Goal: Information Seeking & Learning: Find specific fact

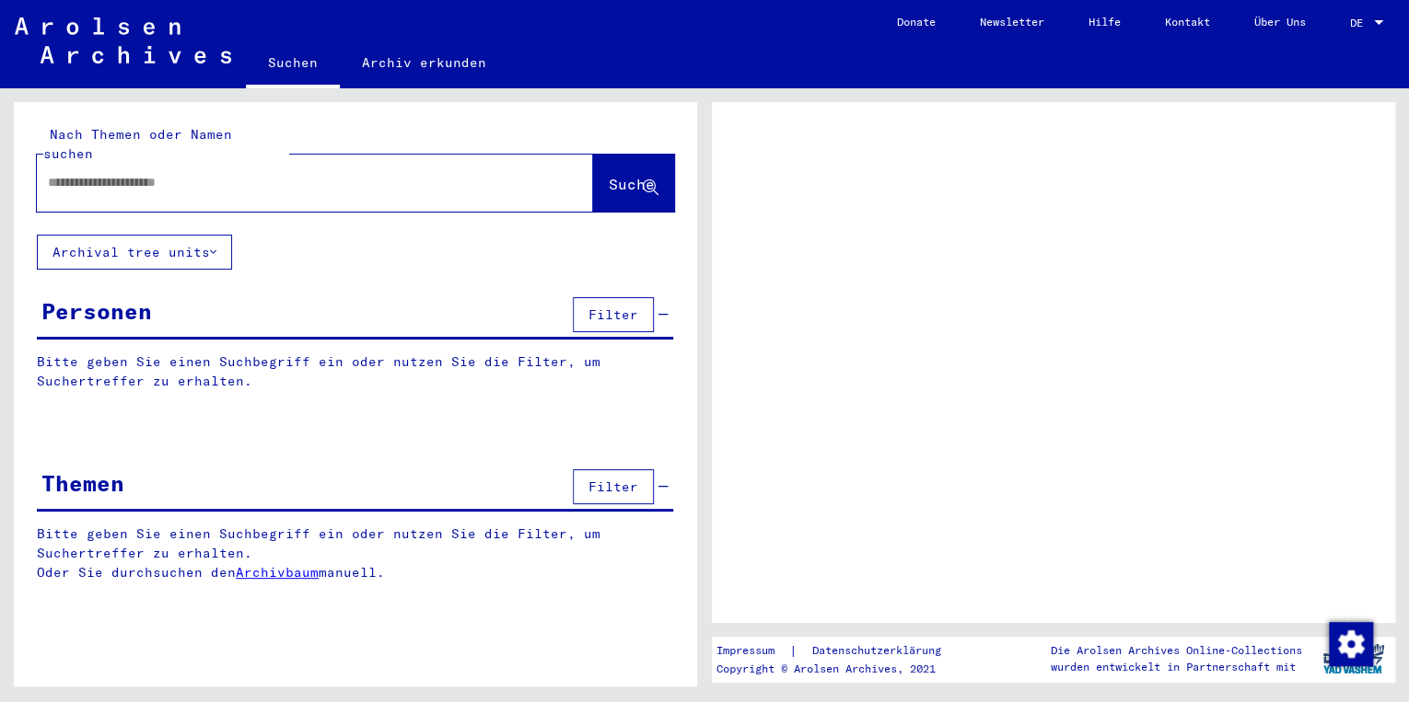
click at [249, 173] on input "text" at bounding box center [298, 182] width 501 height 19
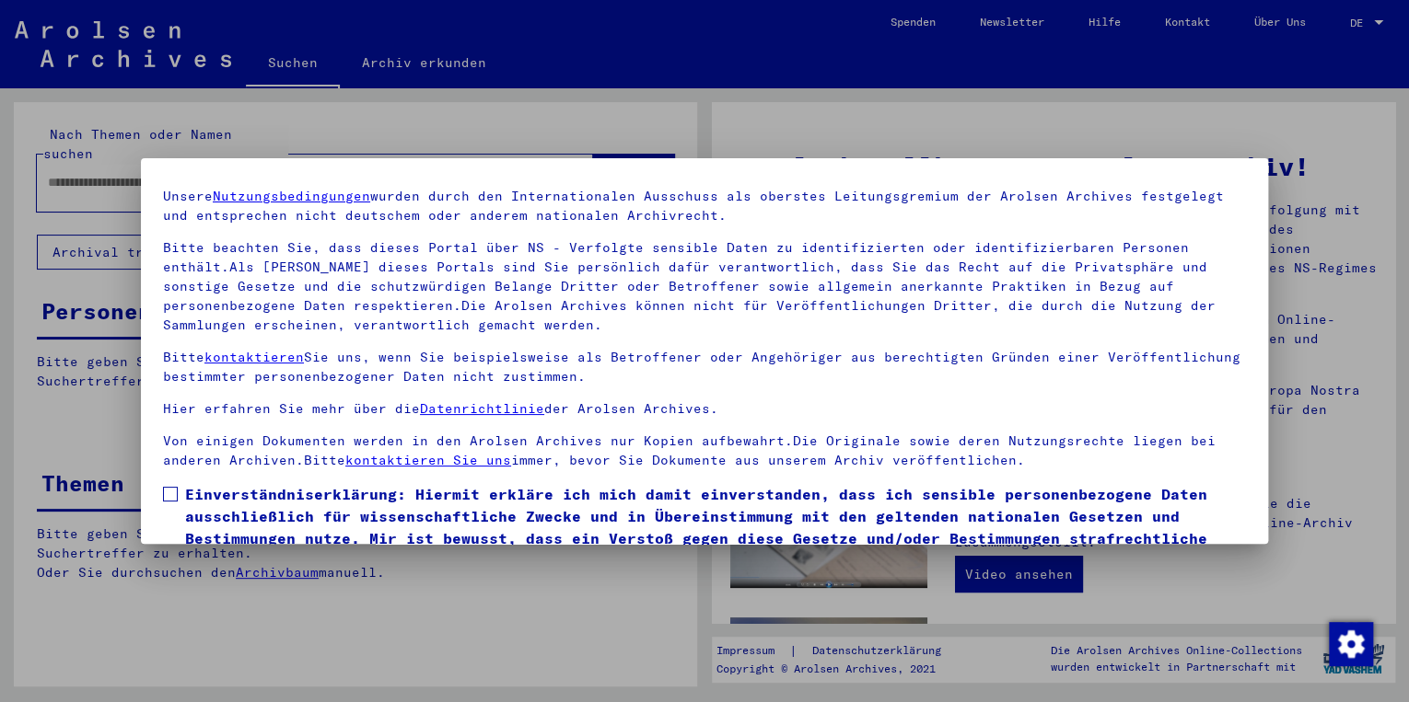
scroll to position [147, 0]
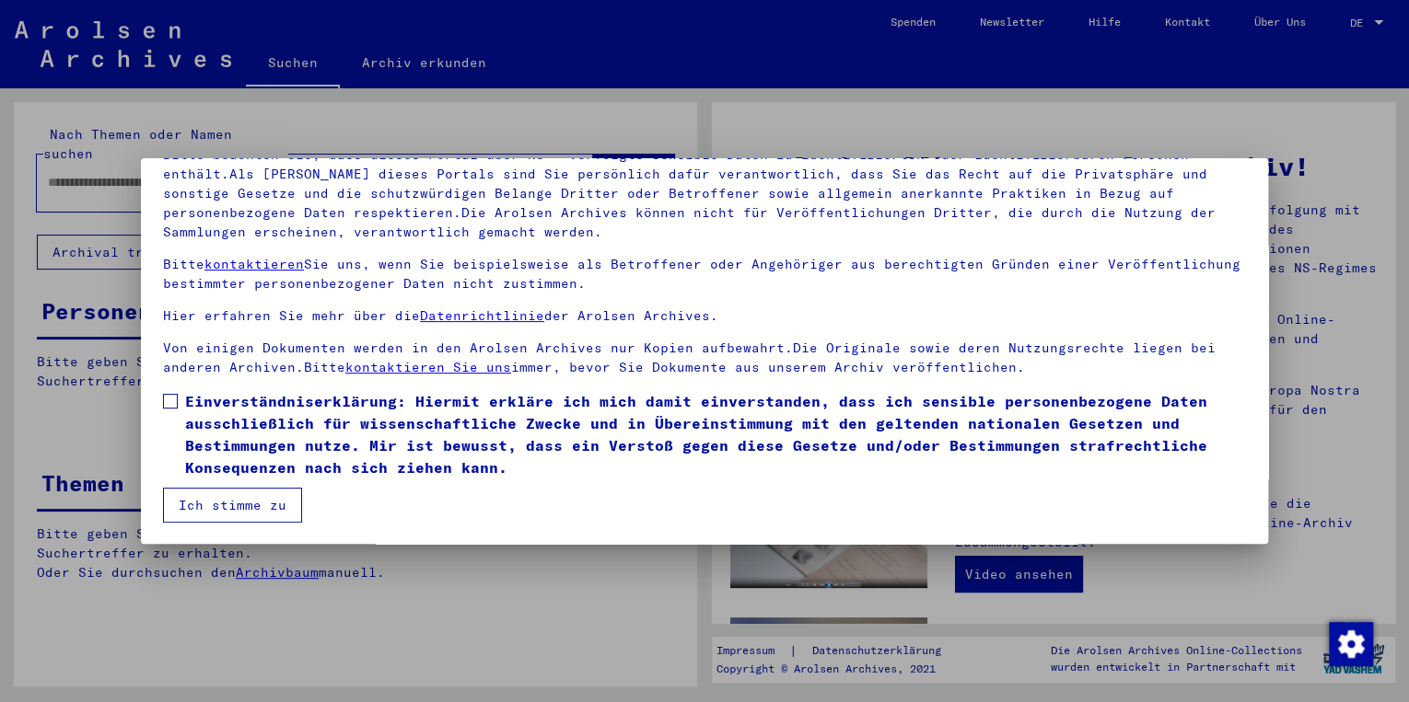
click at [171, 405] on span at bounding box center [170, 401] width 15 height 15
click at [217, 509] on button "Ich stimme zu" at bounding box center [232, 505] width 139 height 35
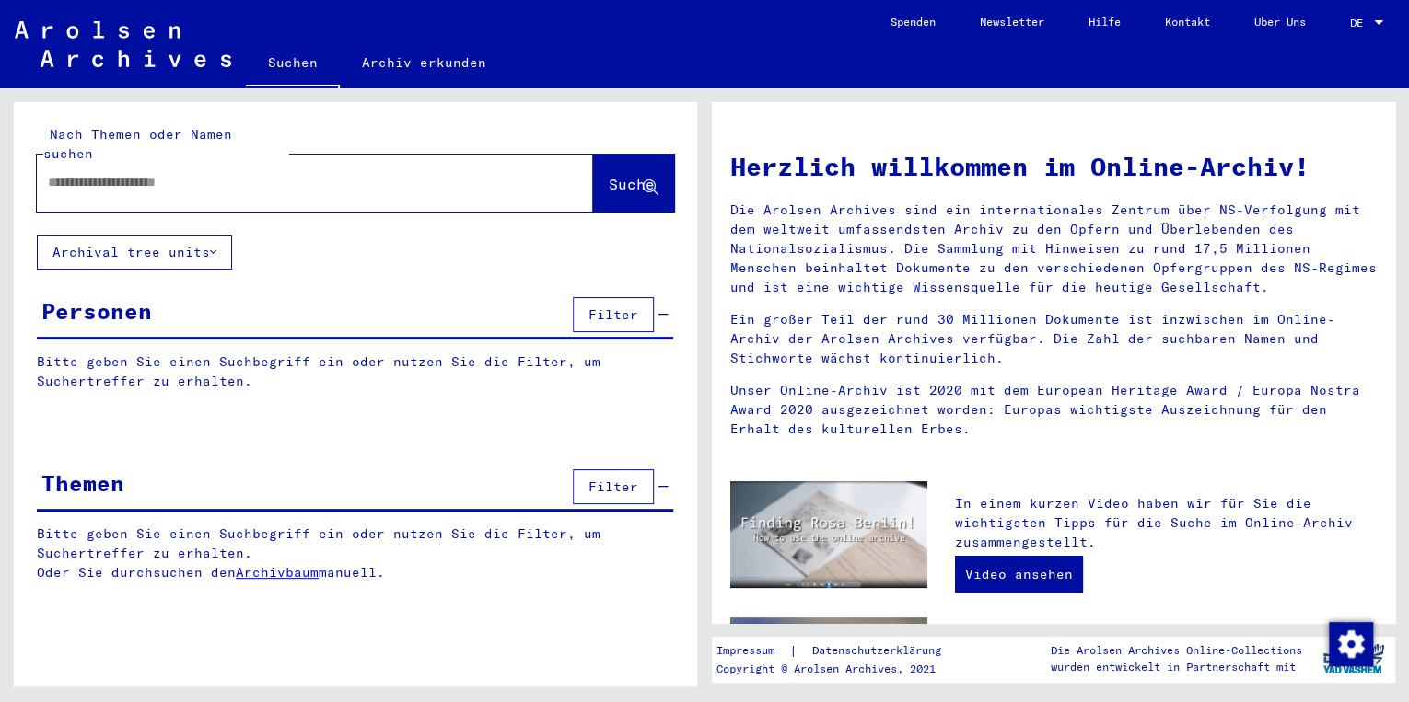
click at [199, 180] on div at bounding box center [287, 182] width 501 height 41
click at [199, 173] on input "text" at bounding box center [293, 182] width 490 height 19
type input "**********"
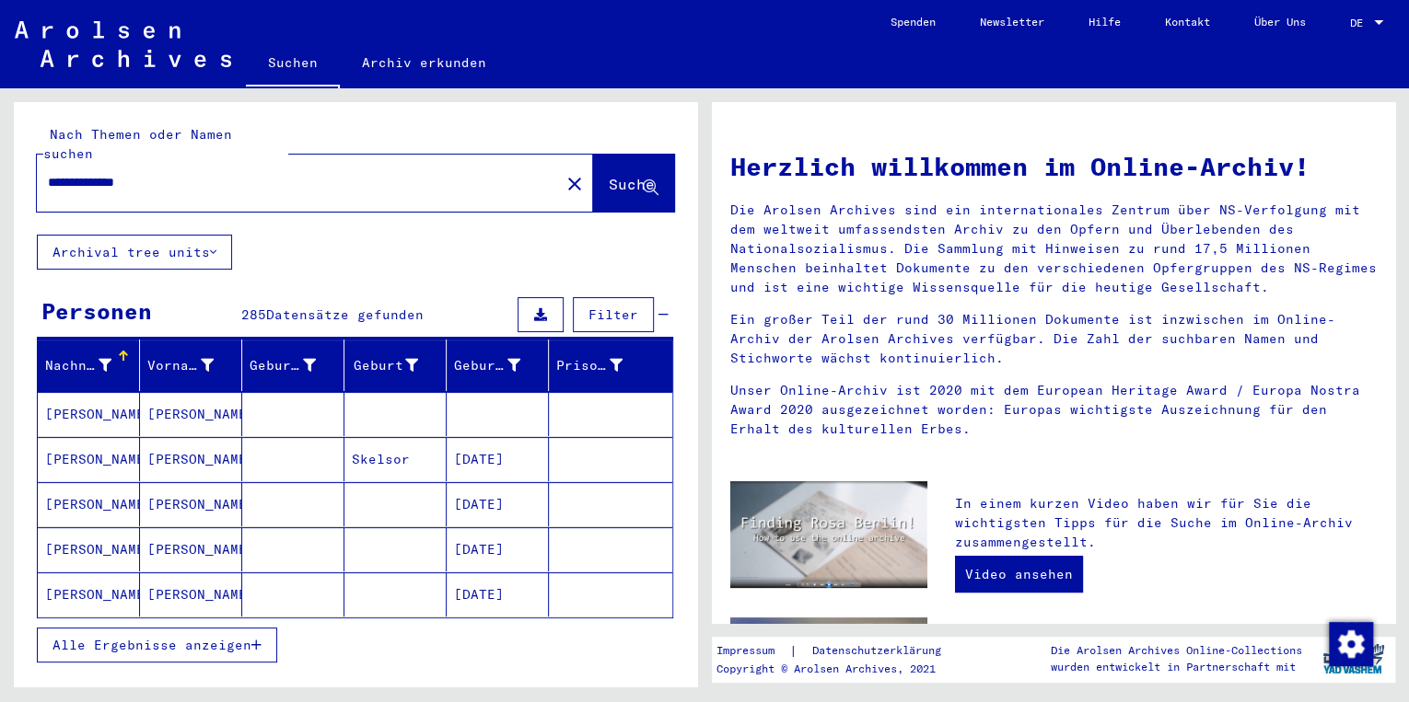
click at [215, 637] on span "Alle Ergebnisse anzeigen" at bounding box center [151, 645] width 199 height 17
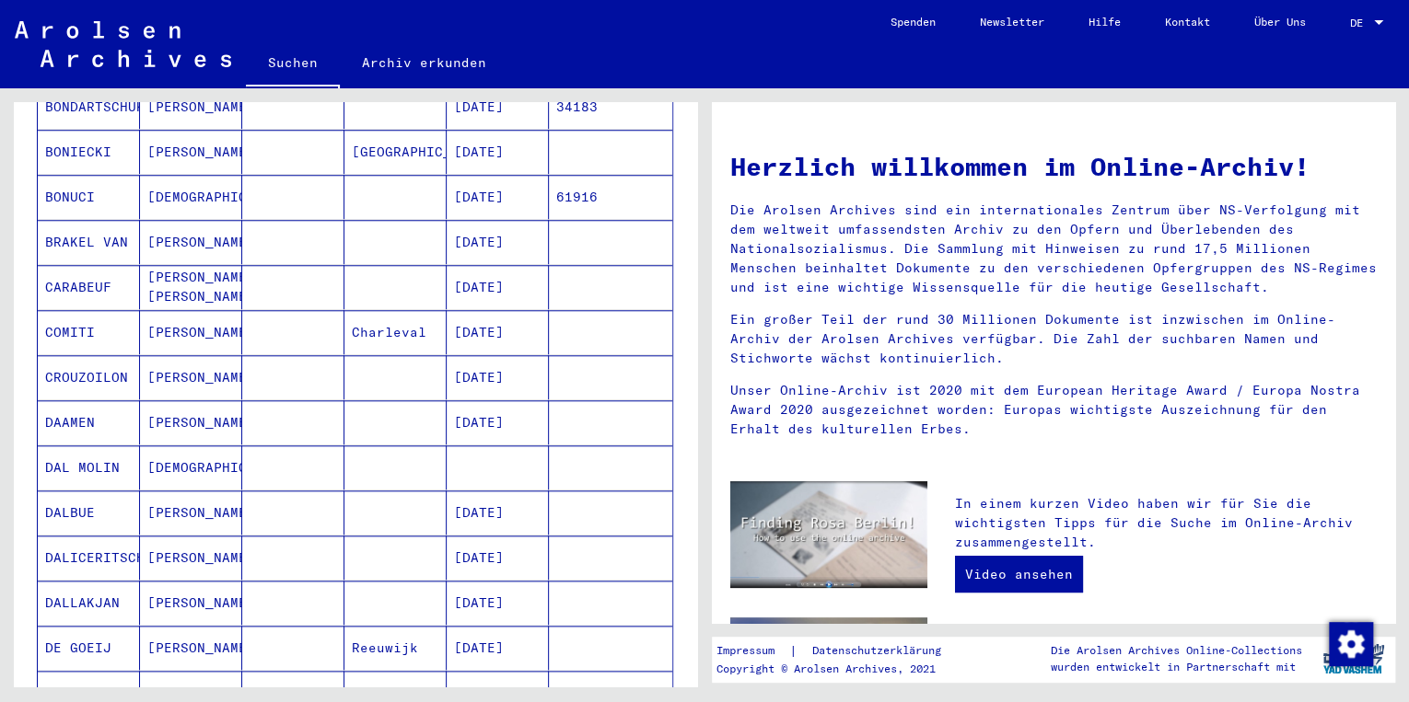
scroll to position [1039, 0]
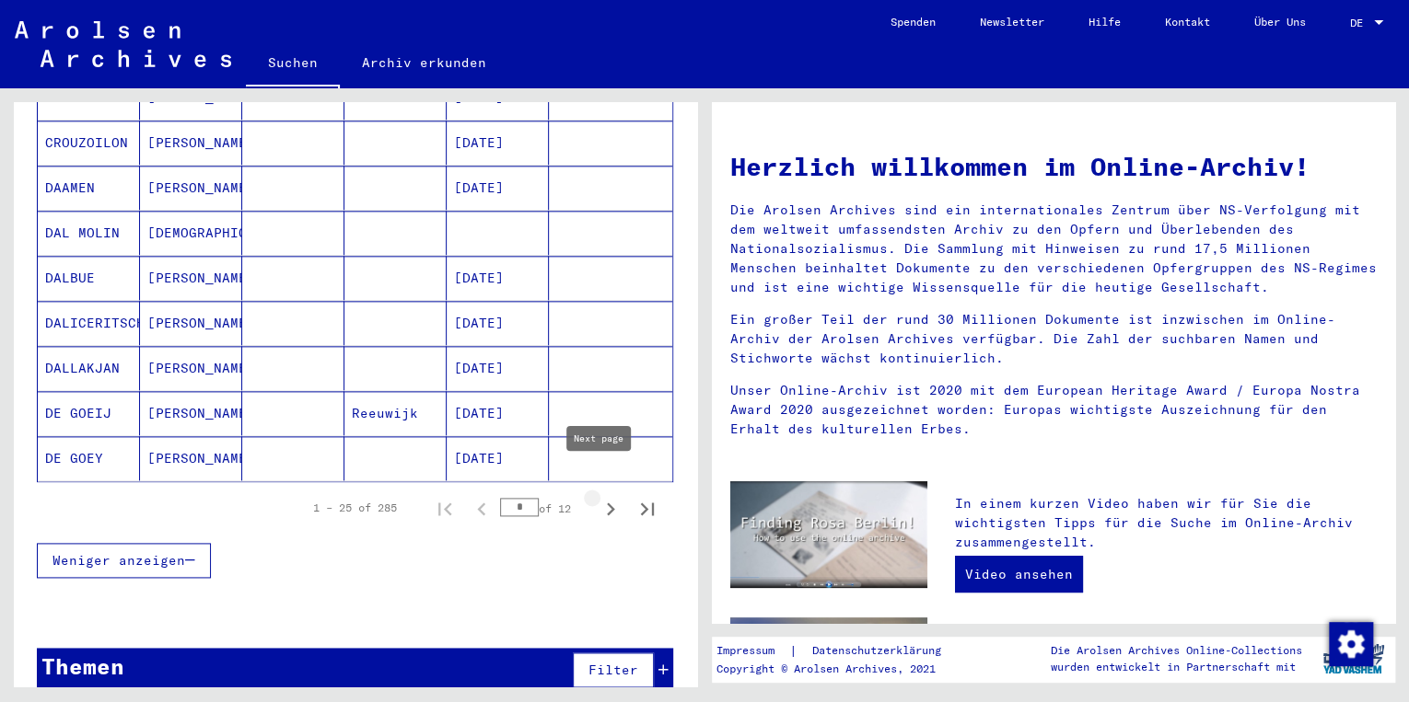
click at [607, 503] on icon "Next page" at bounding box center [611, 509] width 8 height 13
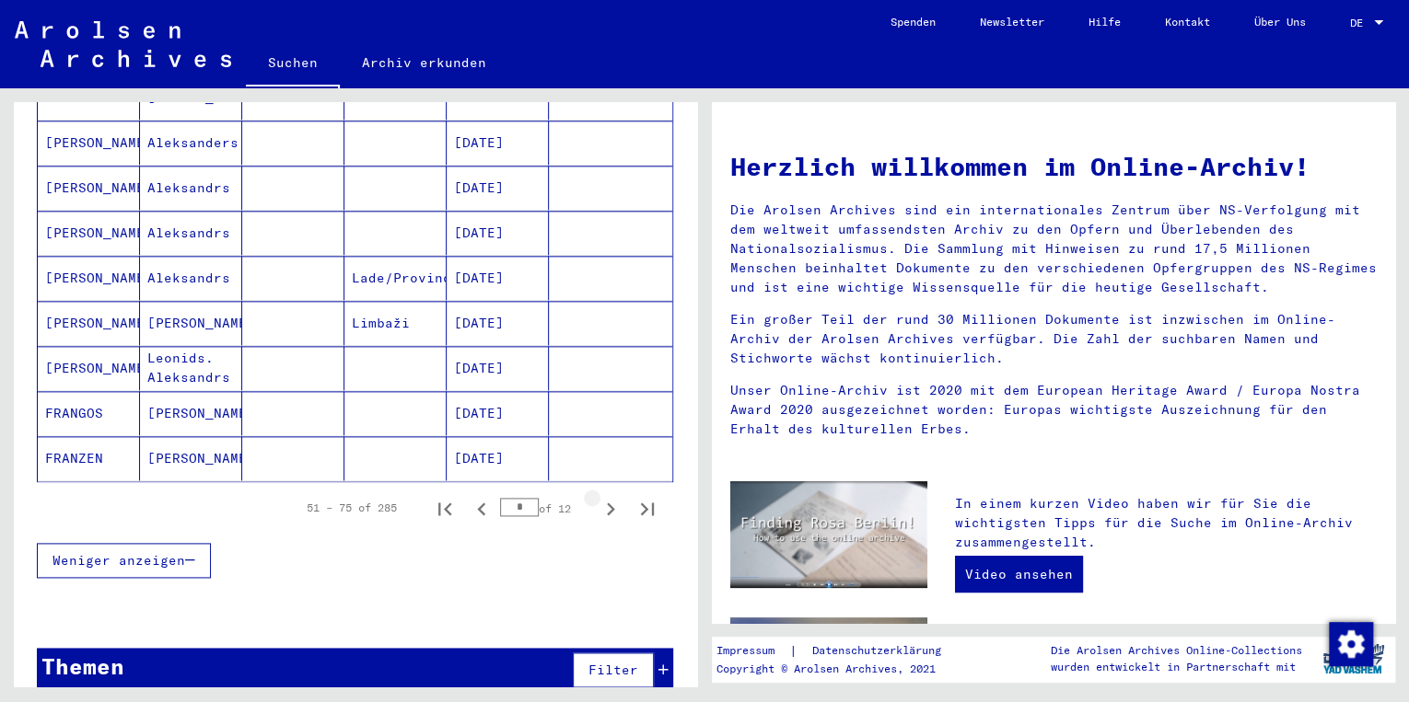
click at [607, 503] on icon "Next page" at bounding box center [611, 509] width 8 height 13
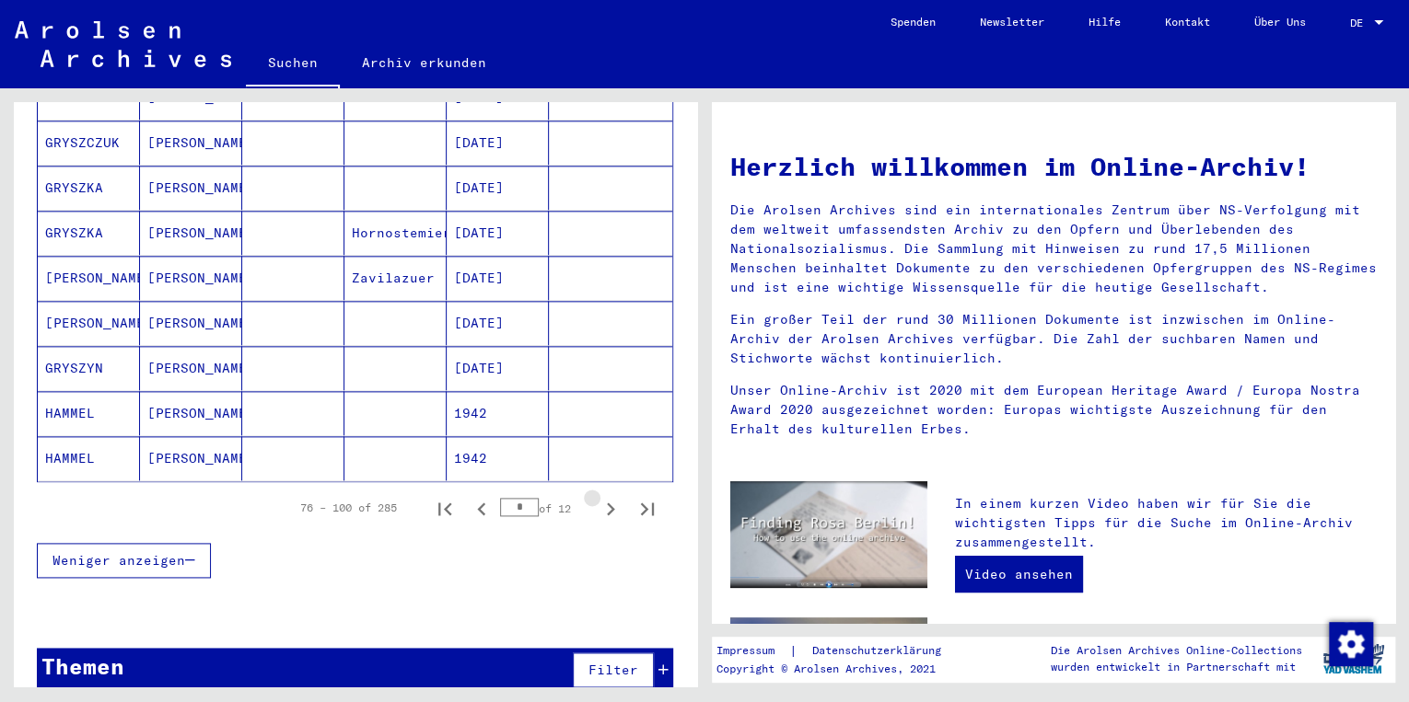
click at [607, 503] on icon "Next page" at bounding box center [611, 509] width 8 height 13
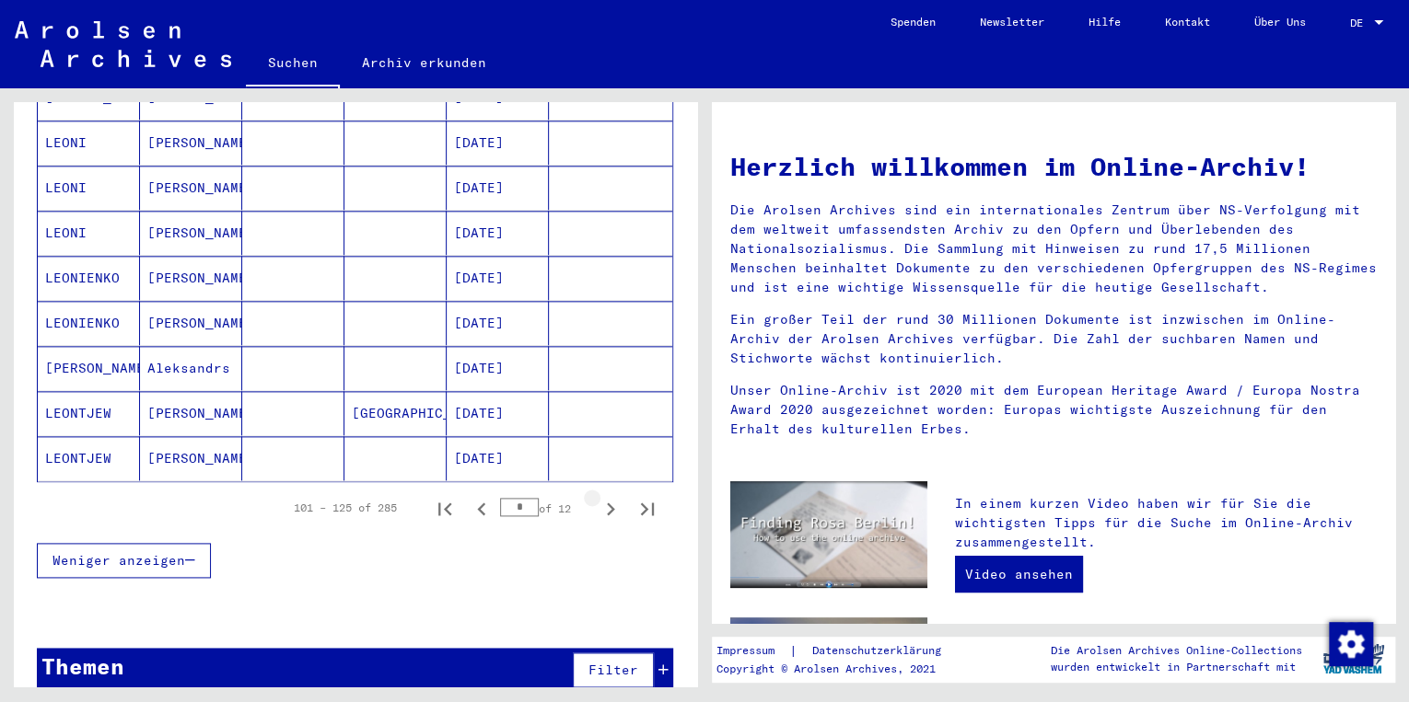
click at [607, 503] on icon "Next page" at bounding box center [611, 509] width 8 height 13
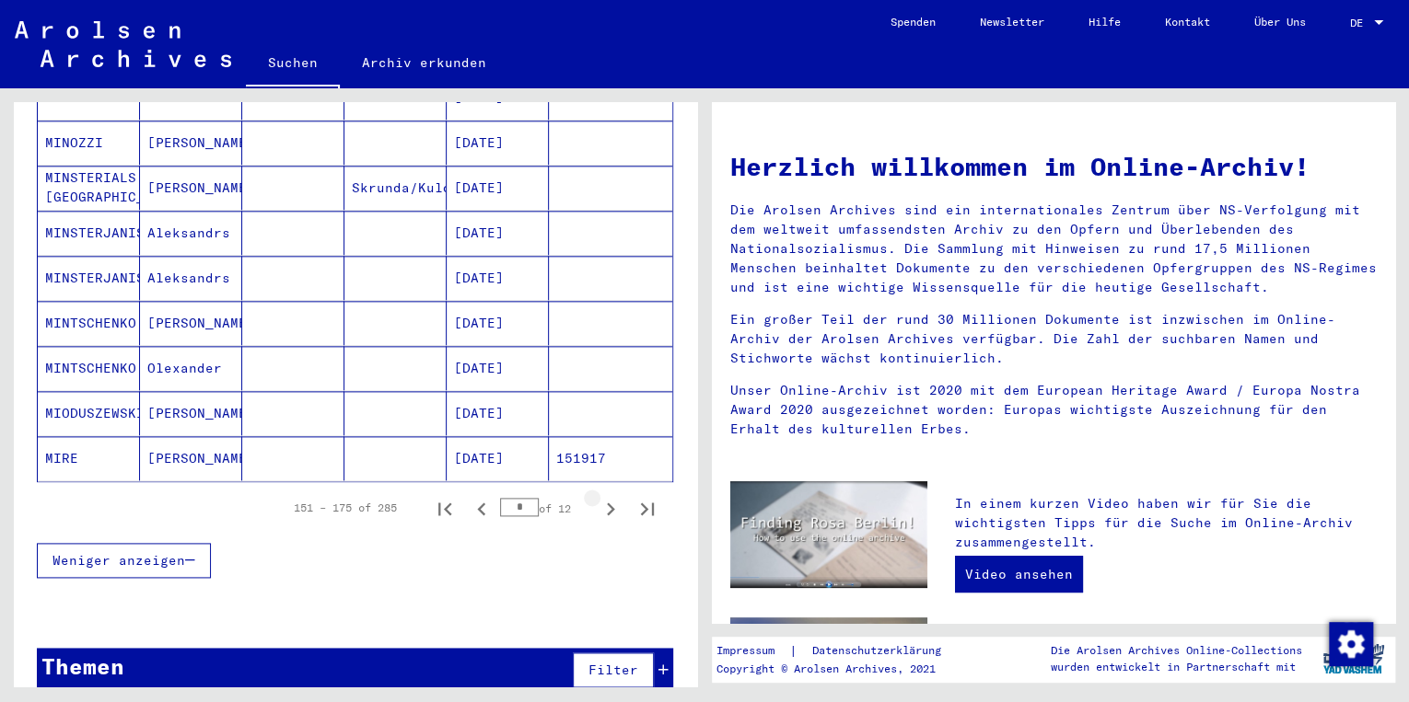
click at [607, 503] on icon "Next page" at bounding box center [611, 509] width 8 height 13
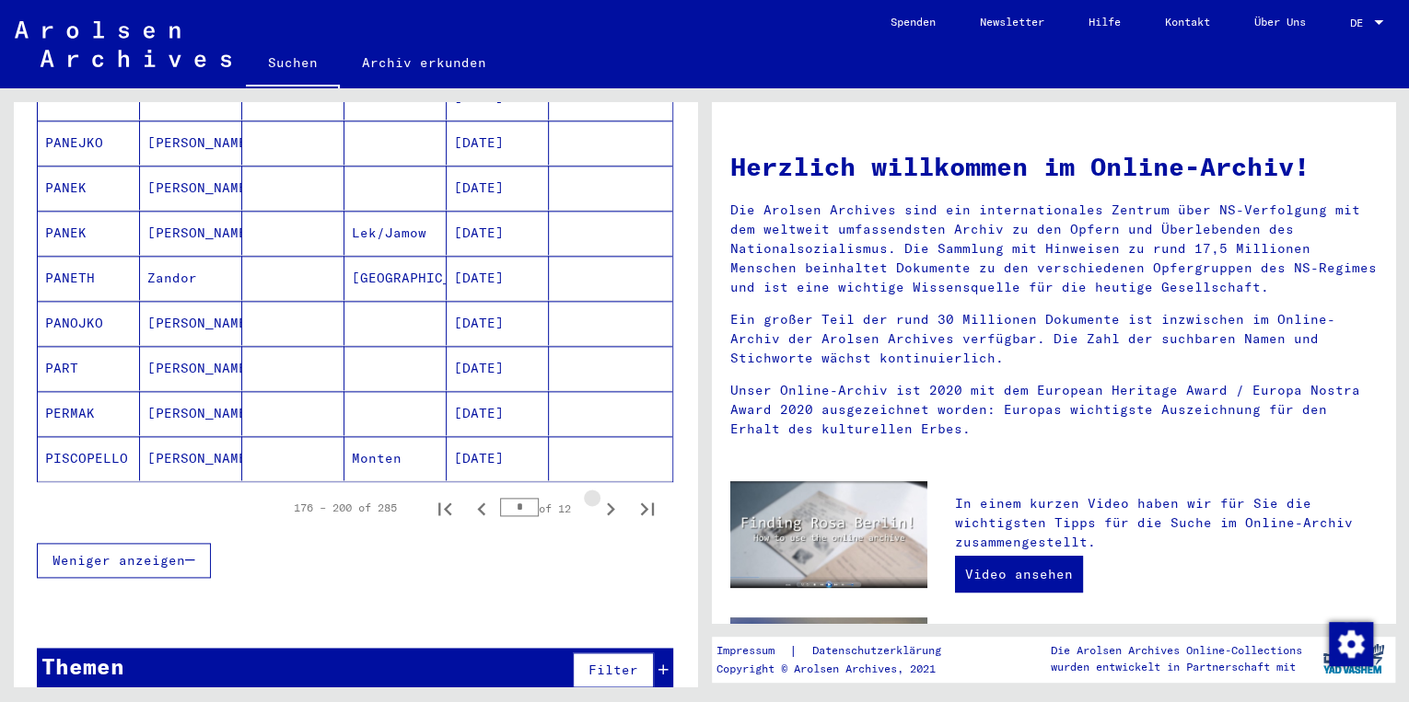
click at [607, 503] on icon "Next page" at bounding box center [611, 509] width 8 height 13
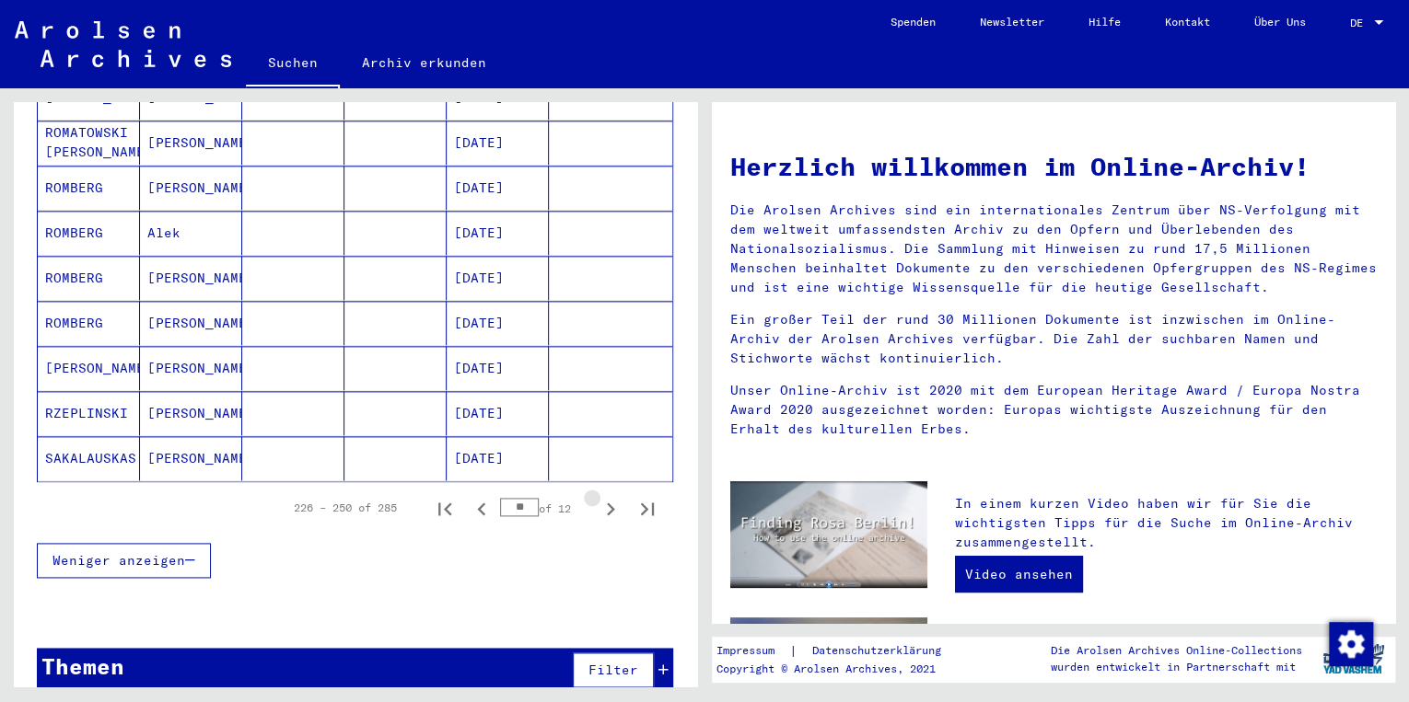
click at [607, 503] on icon "Next page" at bounding box center [611, 509] width 8 height 13
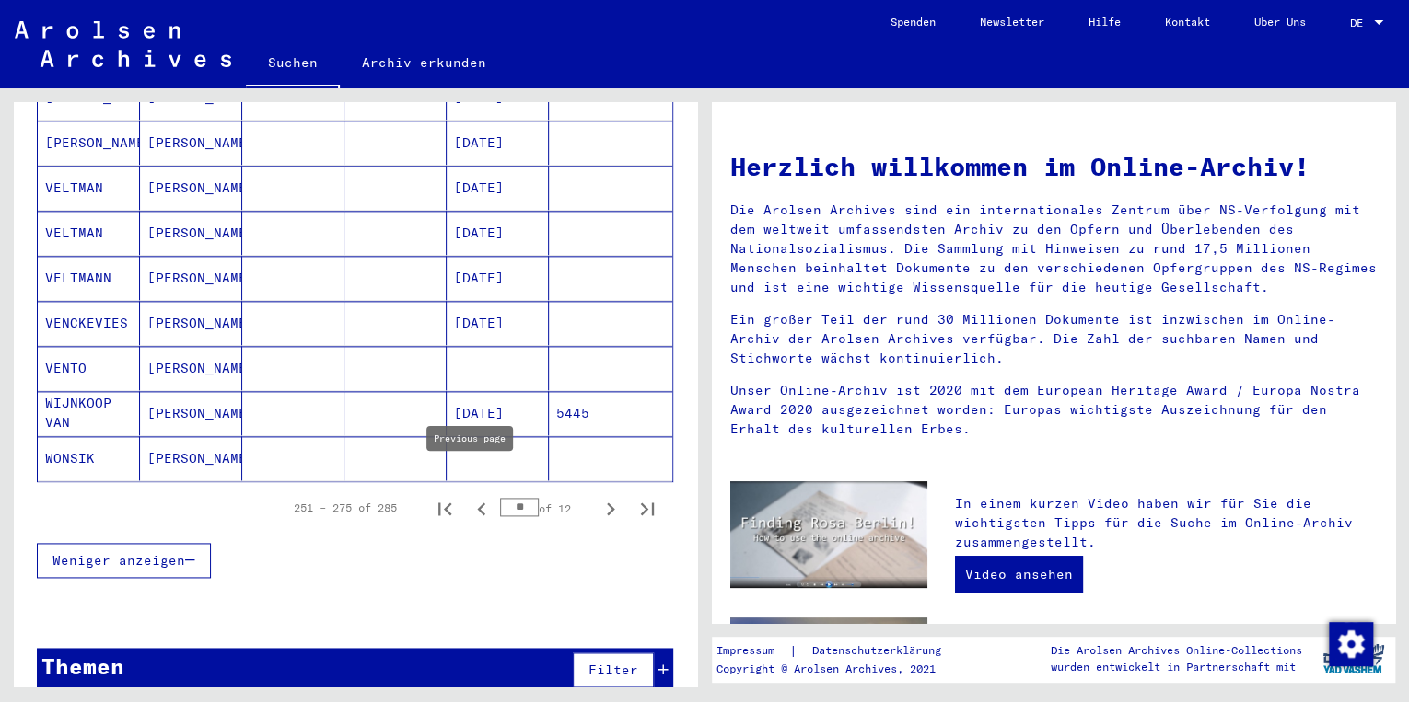
click at [477, 503] on icon "Previous page" at bounding box center [481, 509] width 8 height 13
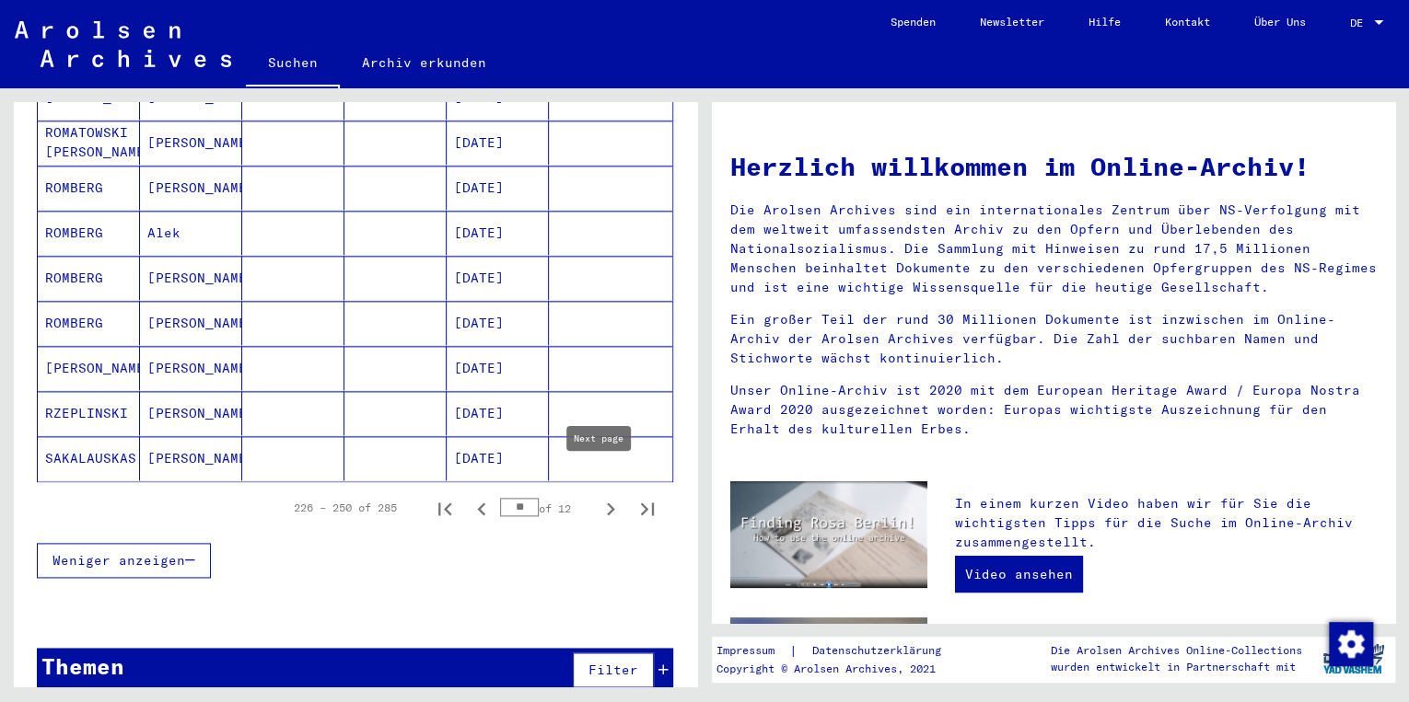
click at [598, 496] on icon "Next page" at bounding box center [611, 509] width 26 height 26
type input "**"
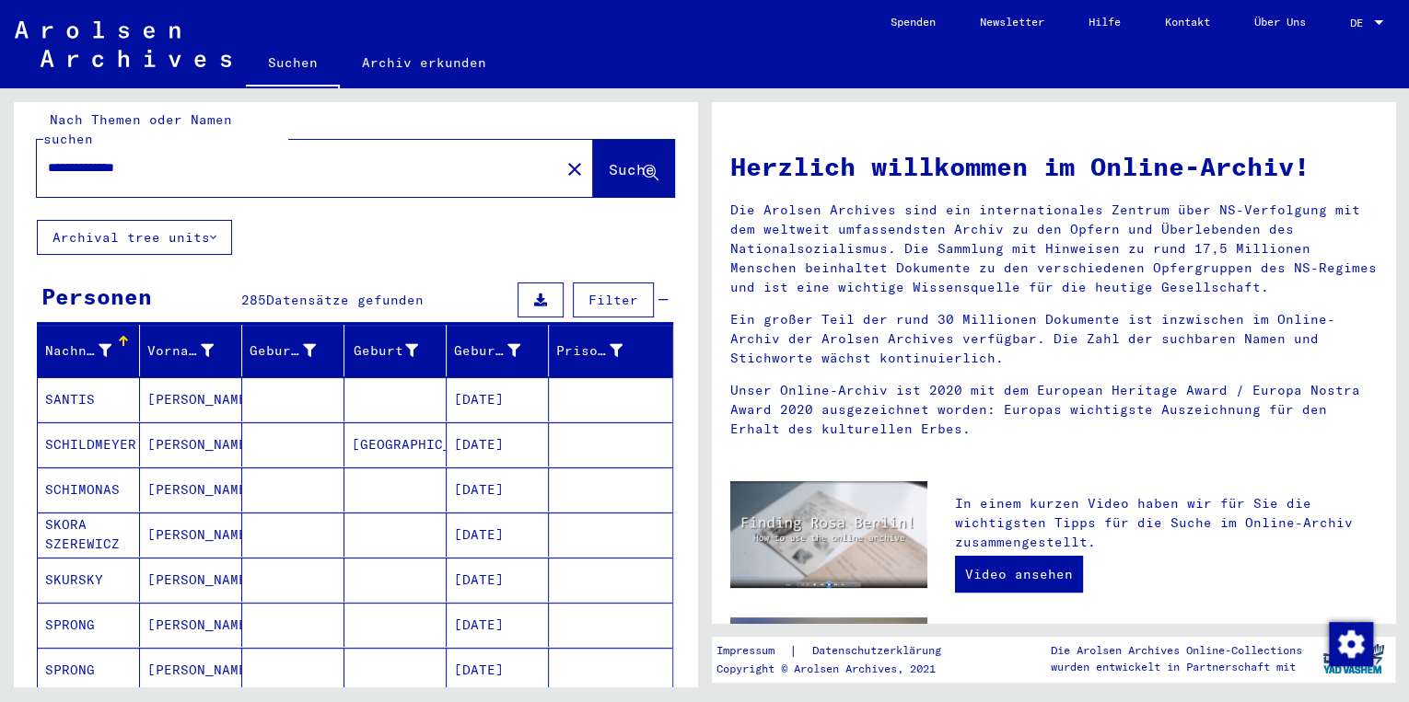
scroll to position [0, 0]
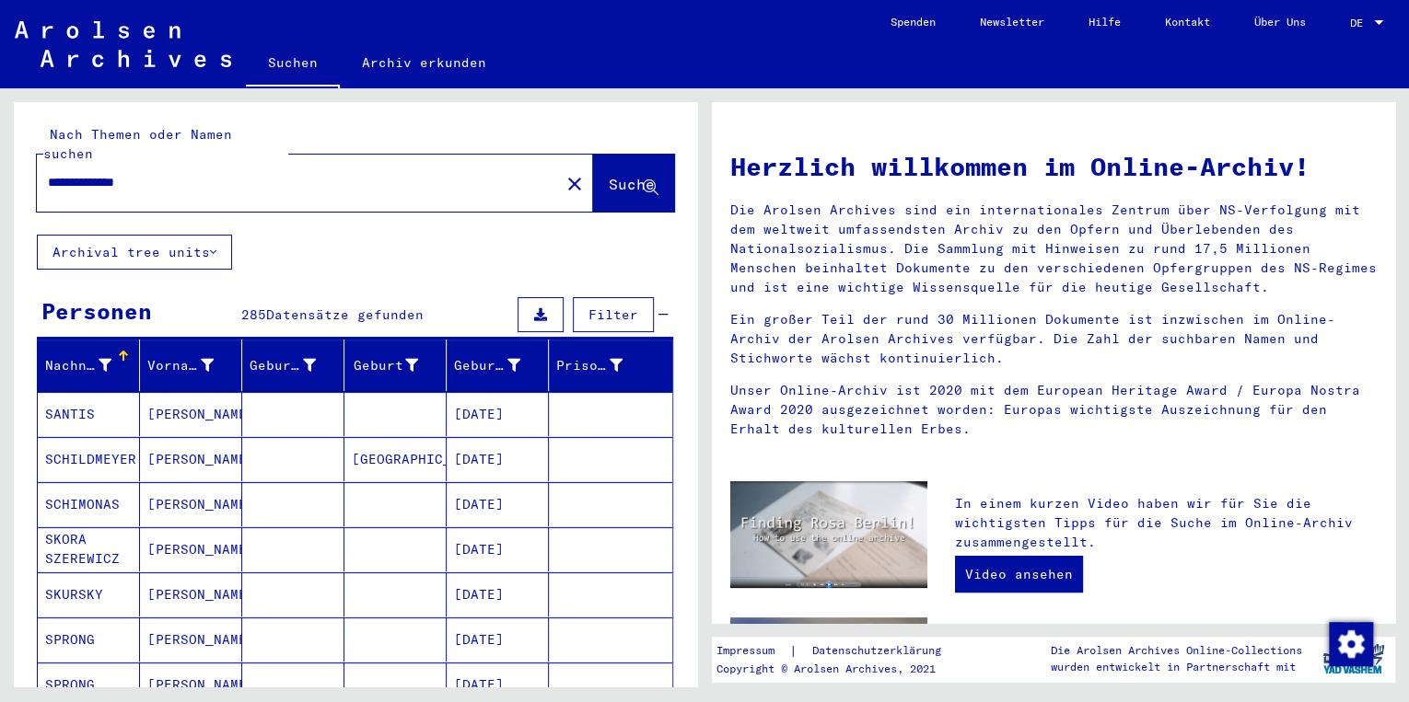
drag, startPoint x: 195, startPoint y: 158, endPoint x: 17, endPoint y: 174, distance: 179.3
click at [17, 174] on div "**********" at bounding box center [355, 168] width 683 height 133
type input "********"
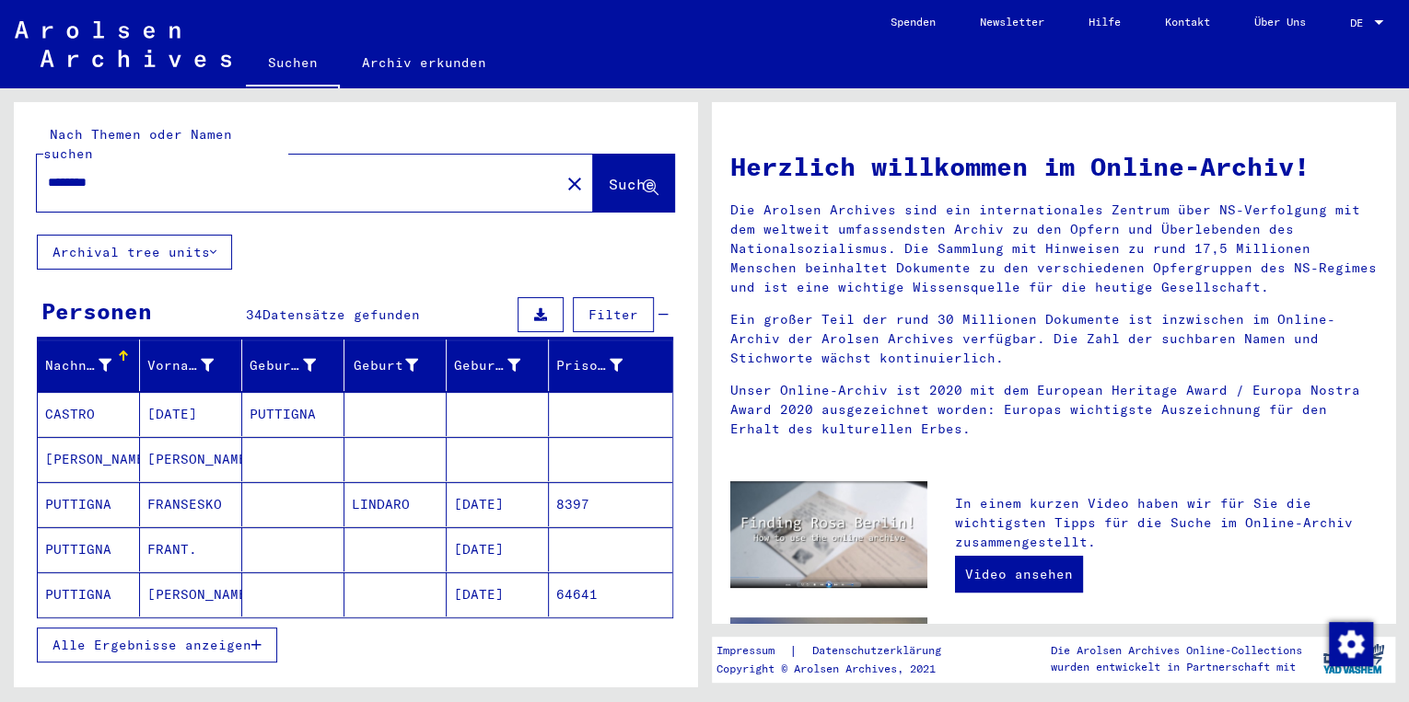
click at [188, 482] on mat-cell "FRANSESKO" at bounding box center [191, 504] width 102 height 44
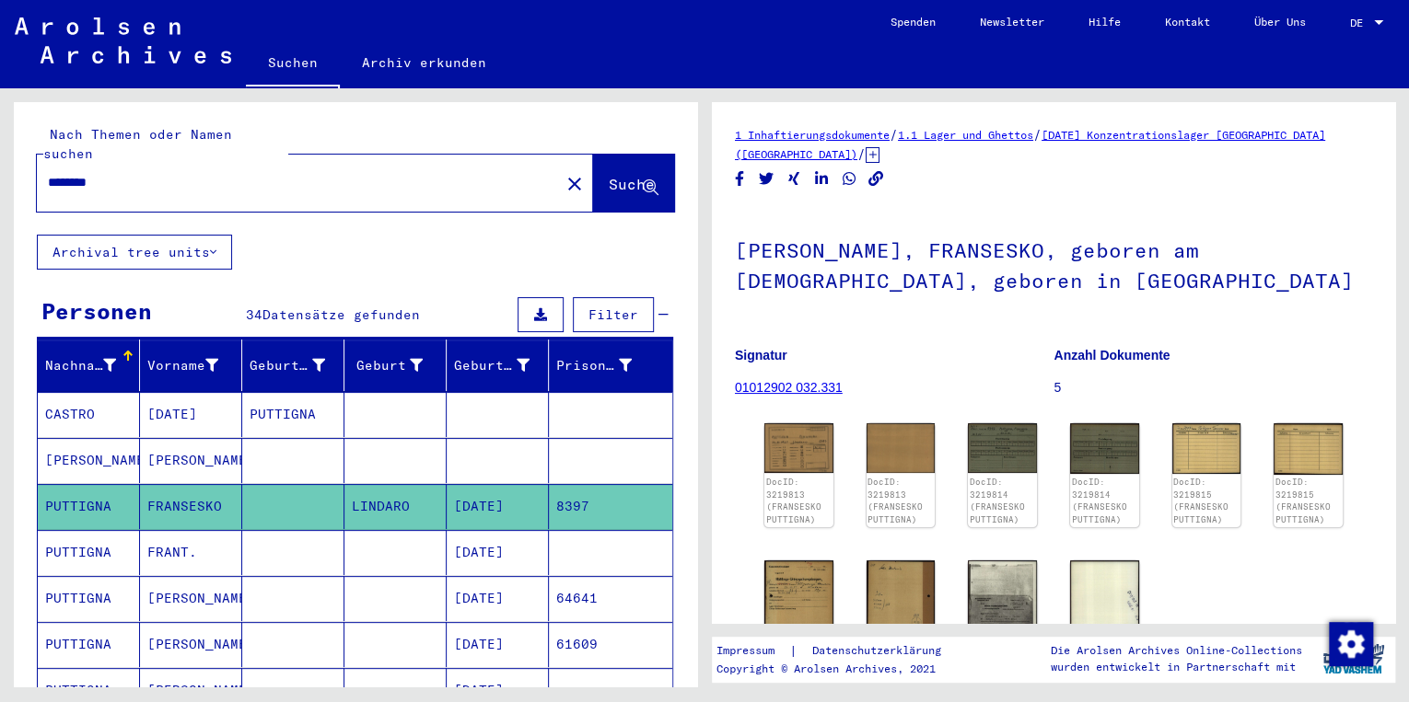
click at [832, 442] on div "DocID: 3219813 (FRANSESKO PUTTIGNA) DocID: 3219813 (FRANSESKO PUTTIGNA) DocID: …" at bounding box center [1053, 568] width 593 height 304
click at [803, 458] on img at bounding box center [798, 447] width 72 height 52
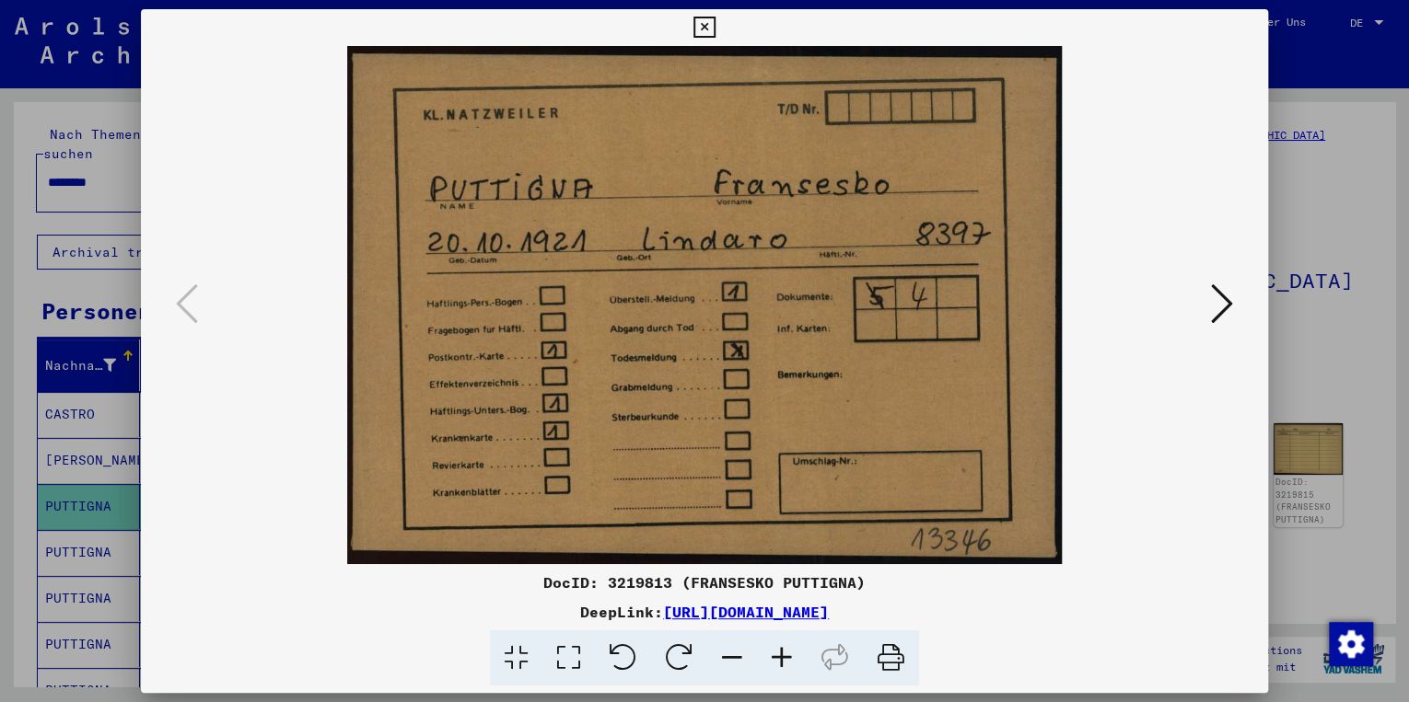
click at [1225, 299] on icon at bounding box center [1222, 304] width 22 height 44
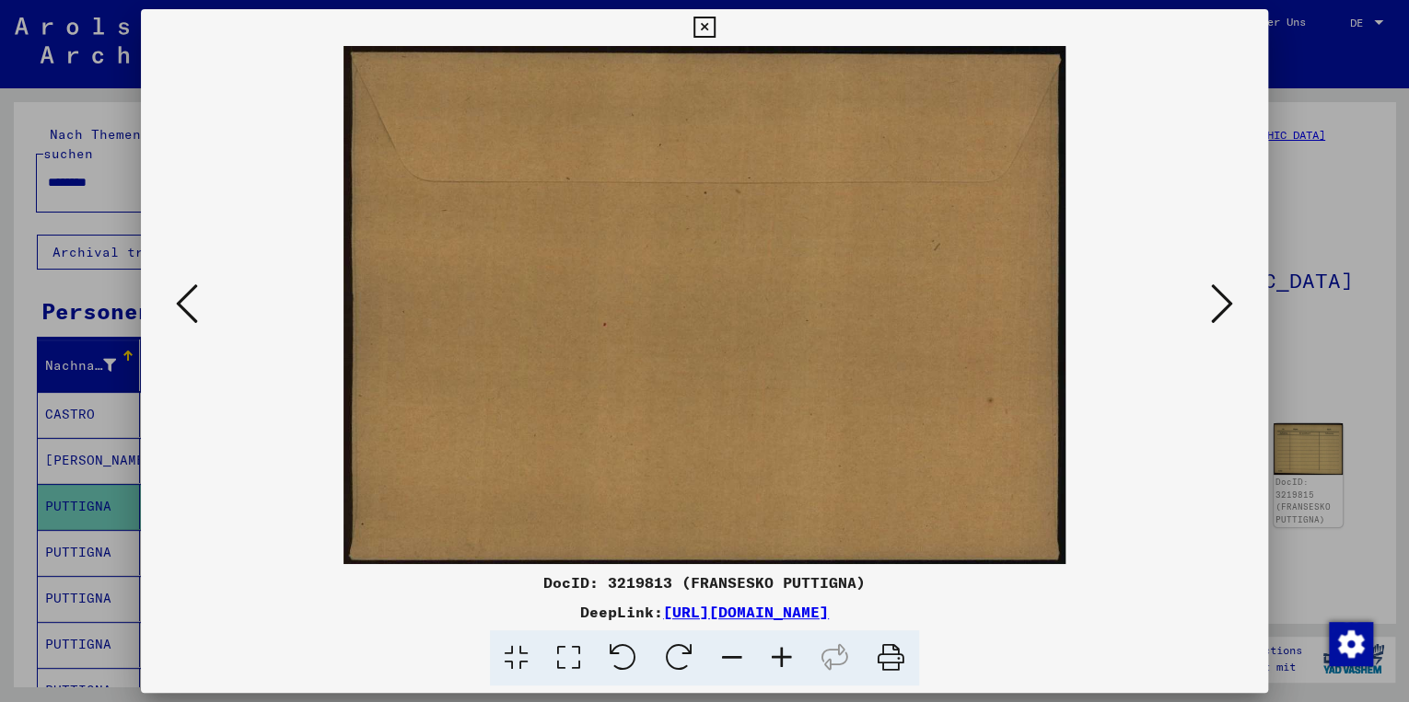
click at [1225, 299] on icon at bounding box center [1222, 304] width 22 height 44
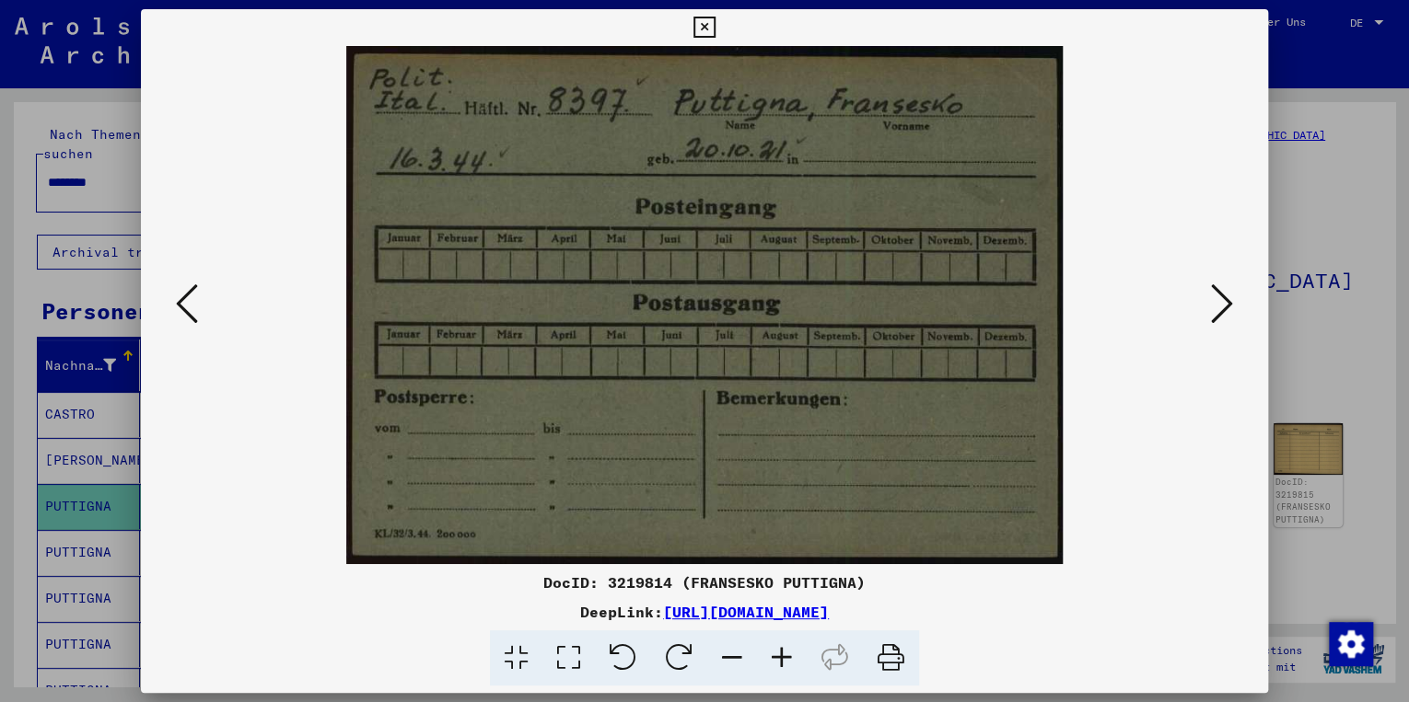
click at [1225, 299] on icon at bounding box center [1222, 304] width 22 height 44
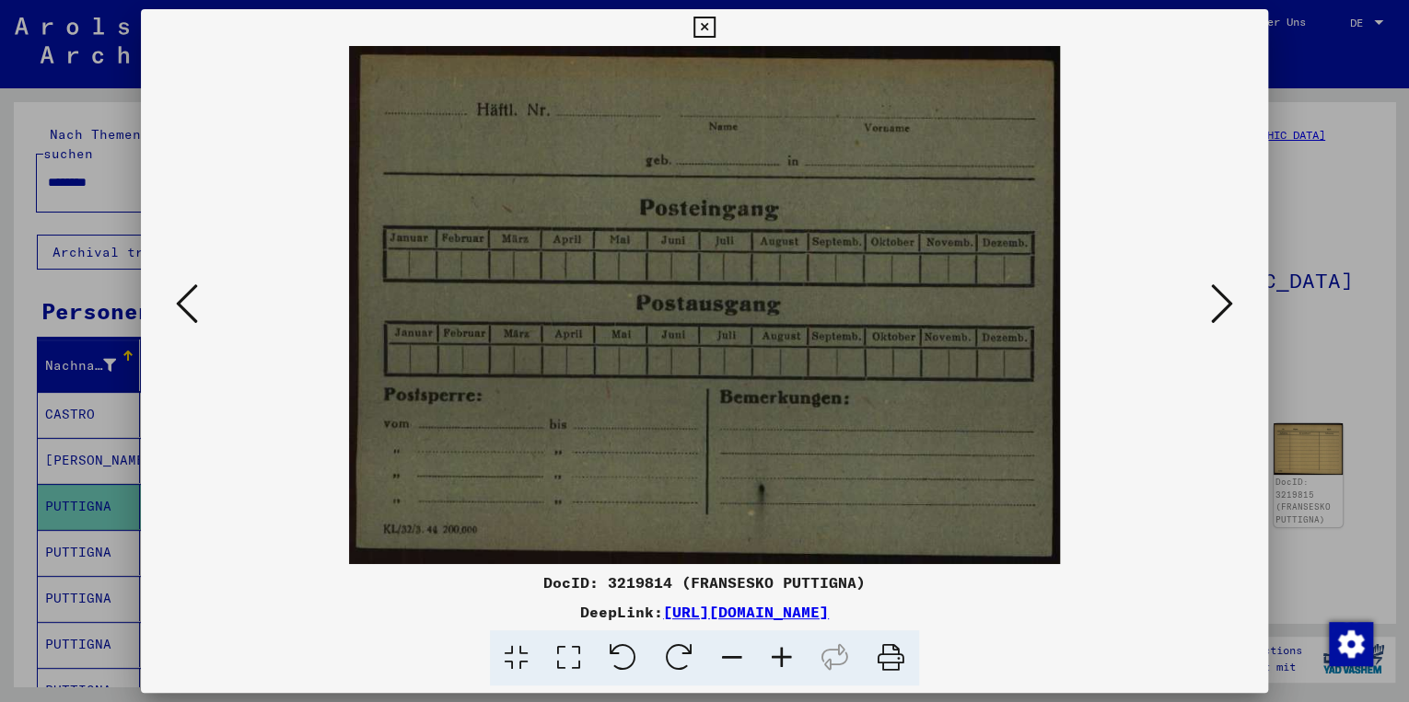
click at [1225, 299] on icon at bounding box center [1222, 304] width 22 height 44
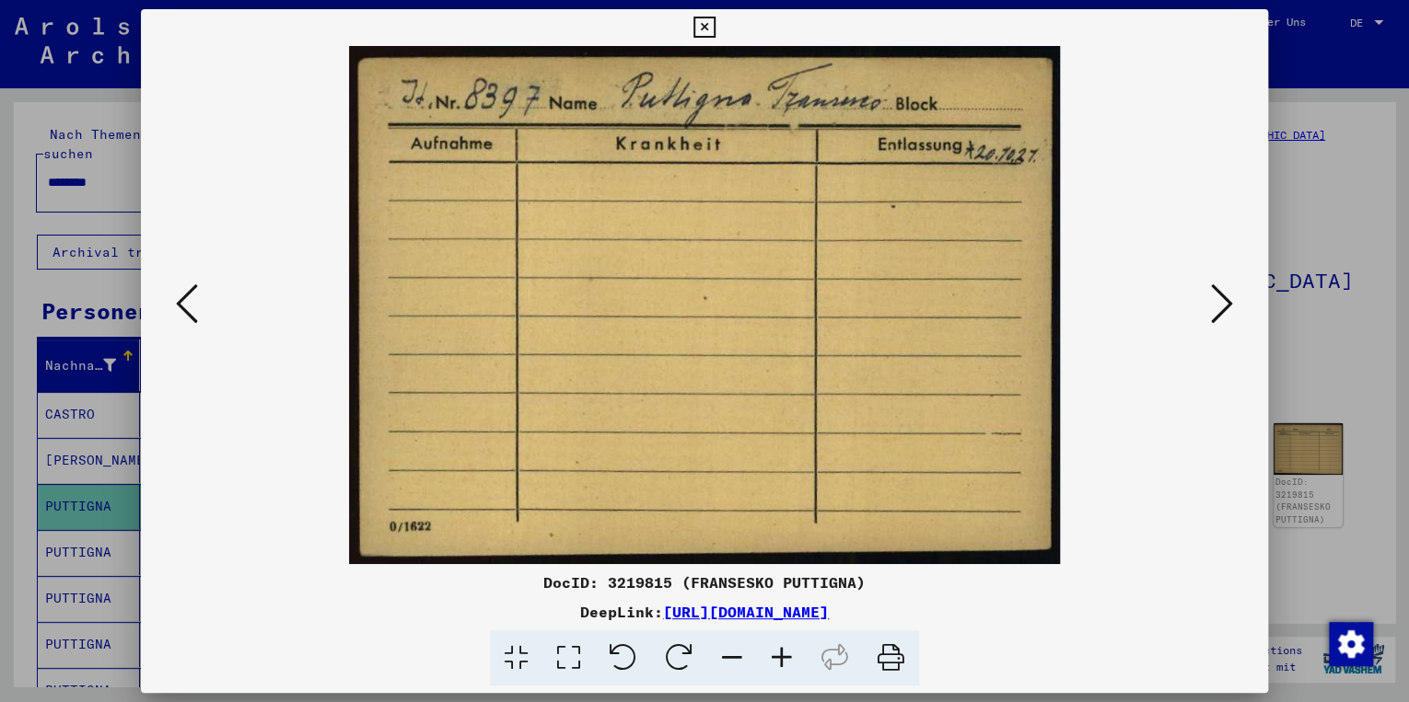
click at [1225, 299] on icon at bounding box center [1222, 304] width 22 height 44
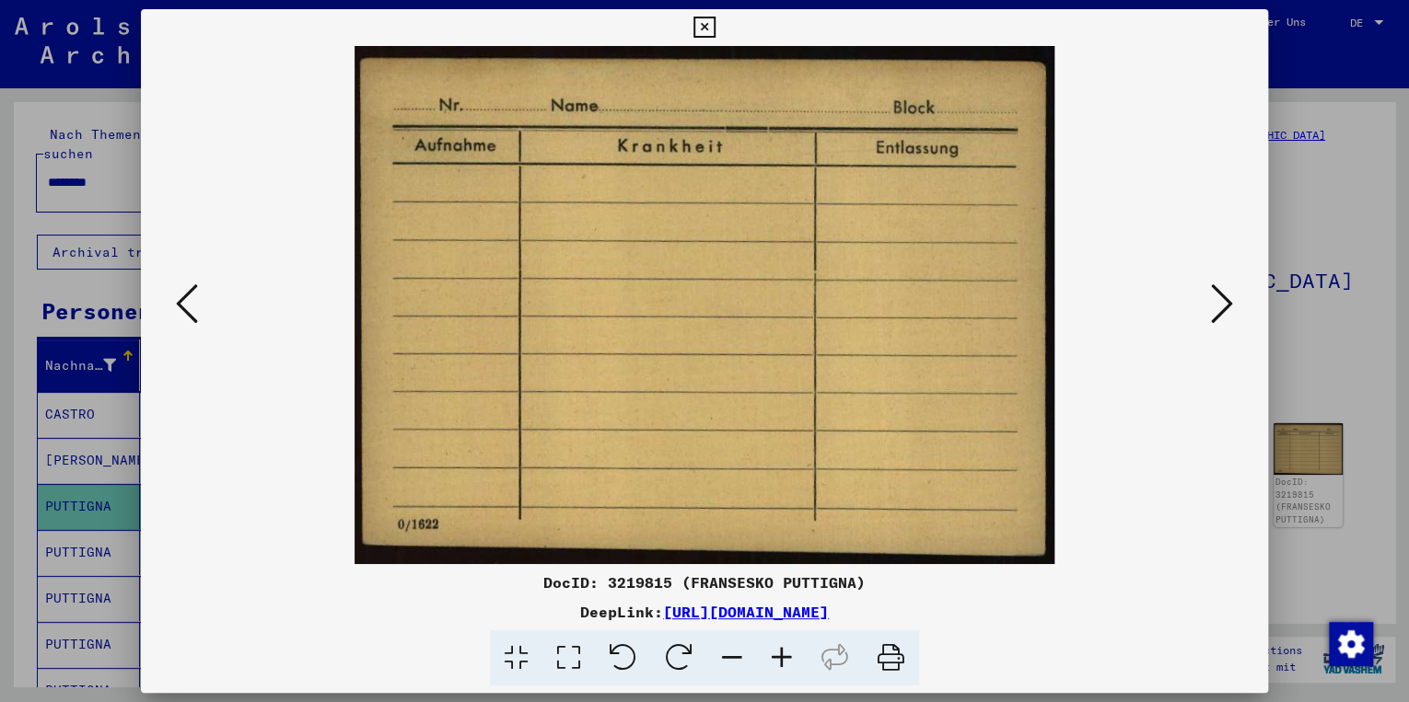
click at [1225, 299] on icon at bounding box center [1222, 304] width 22 height 44
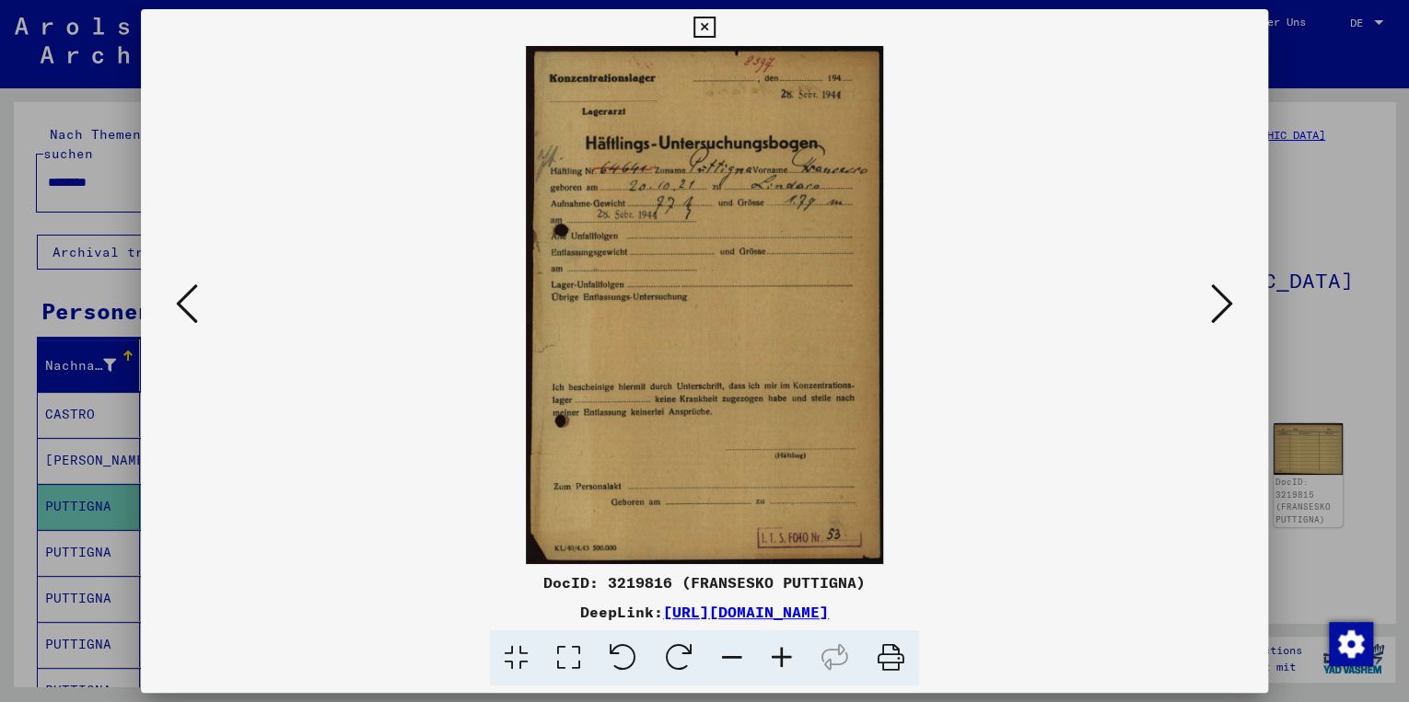
click at [1222, 296] on icon at bounding box center [1222, 304] width 22 height 44
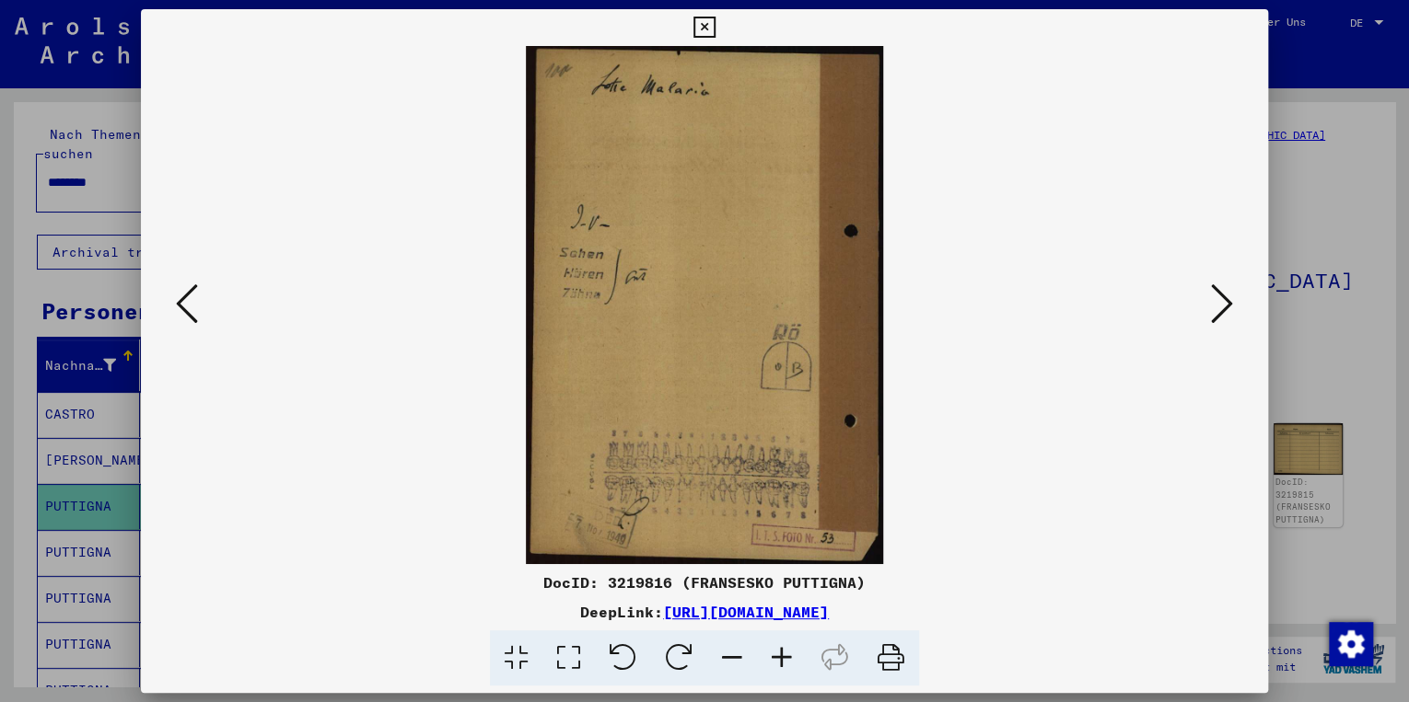
click at [1222, 296] on icon at bounding box center [1222, 304] width 22 height 44
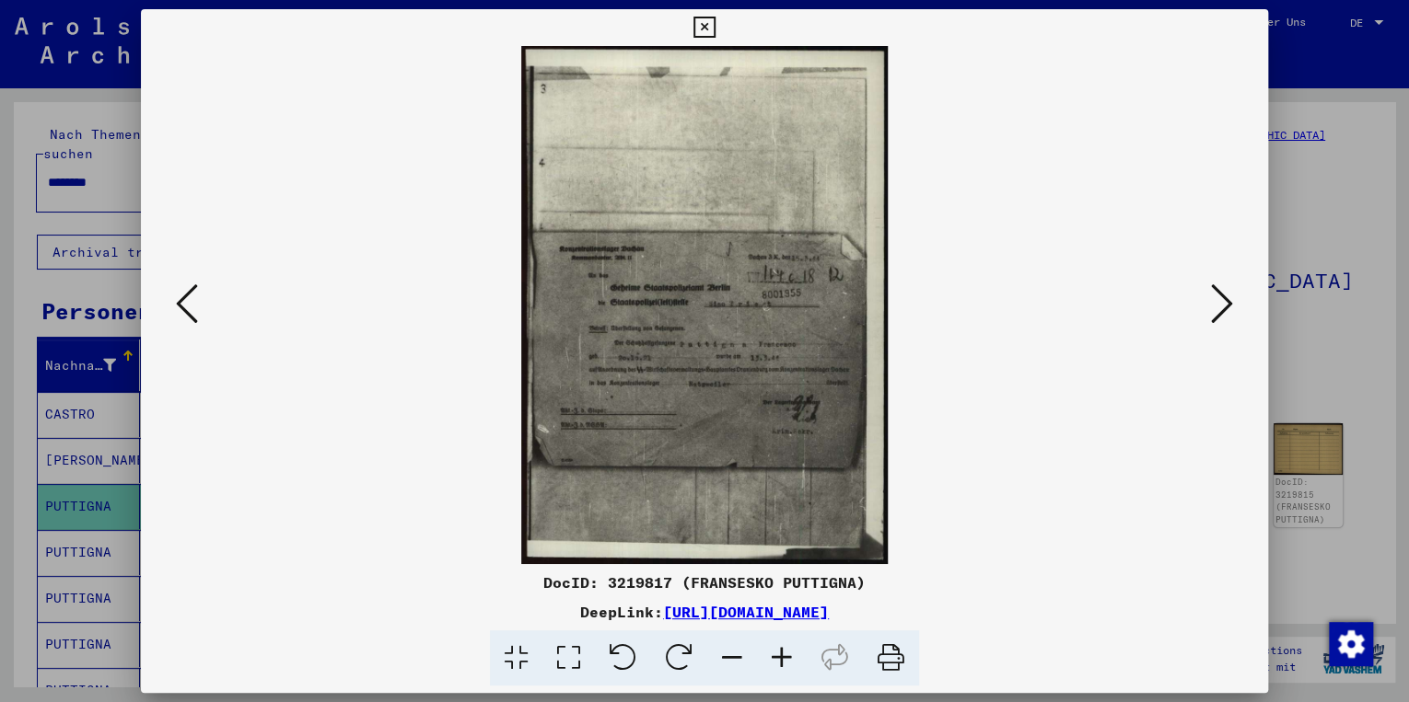
click at [1236, 310] on button at bounding box center [1221, 305] width 33 height 52
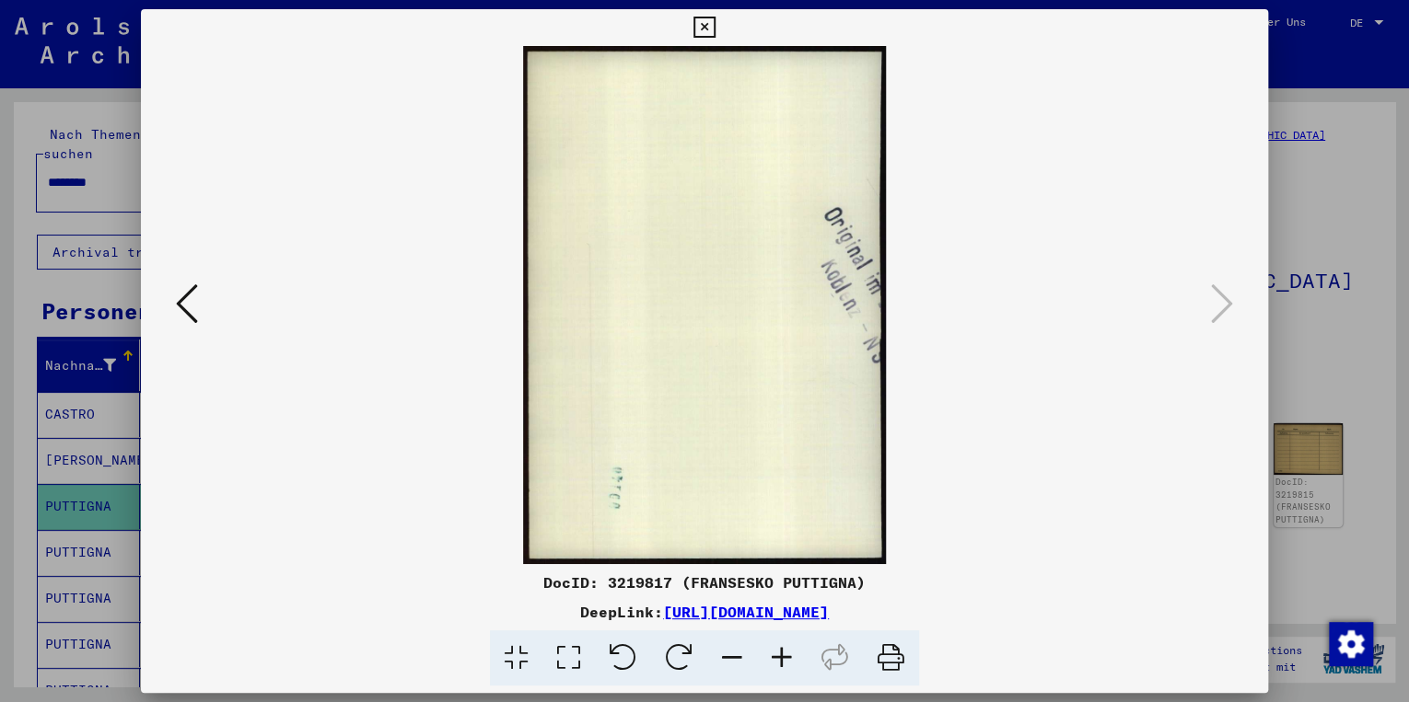
click at [707, 25] on icon at bounding box center [703, 28] width 21 height 22
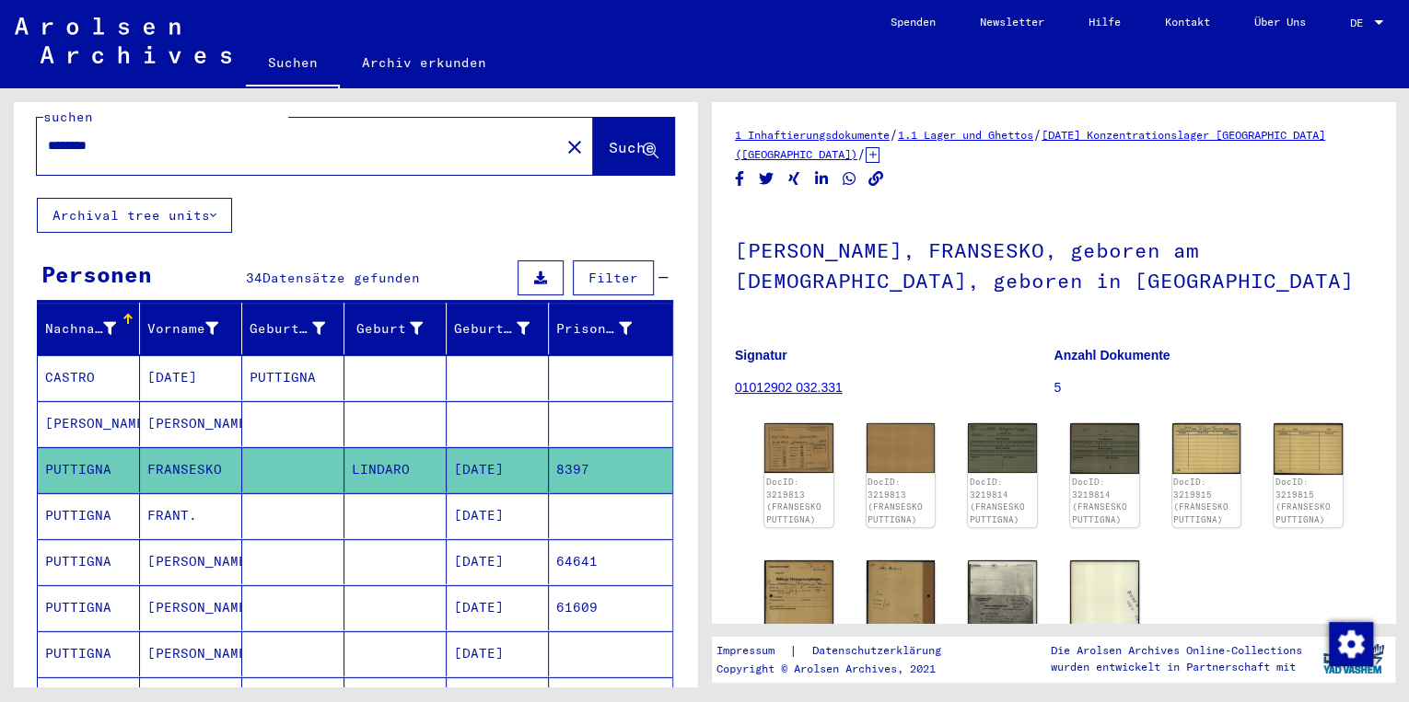
scroll to position [74, 0]
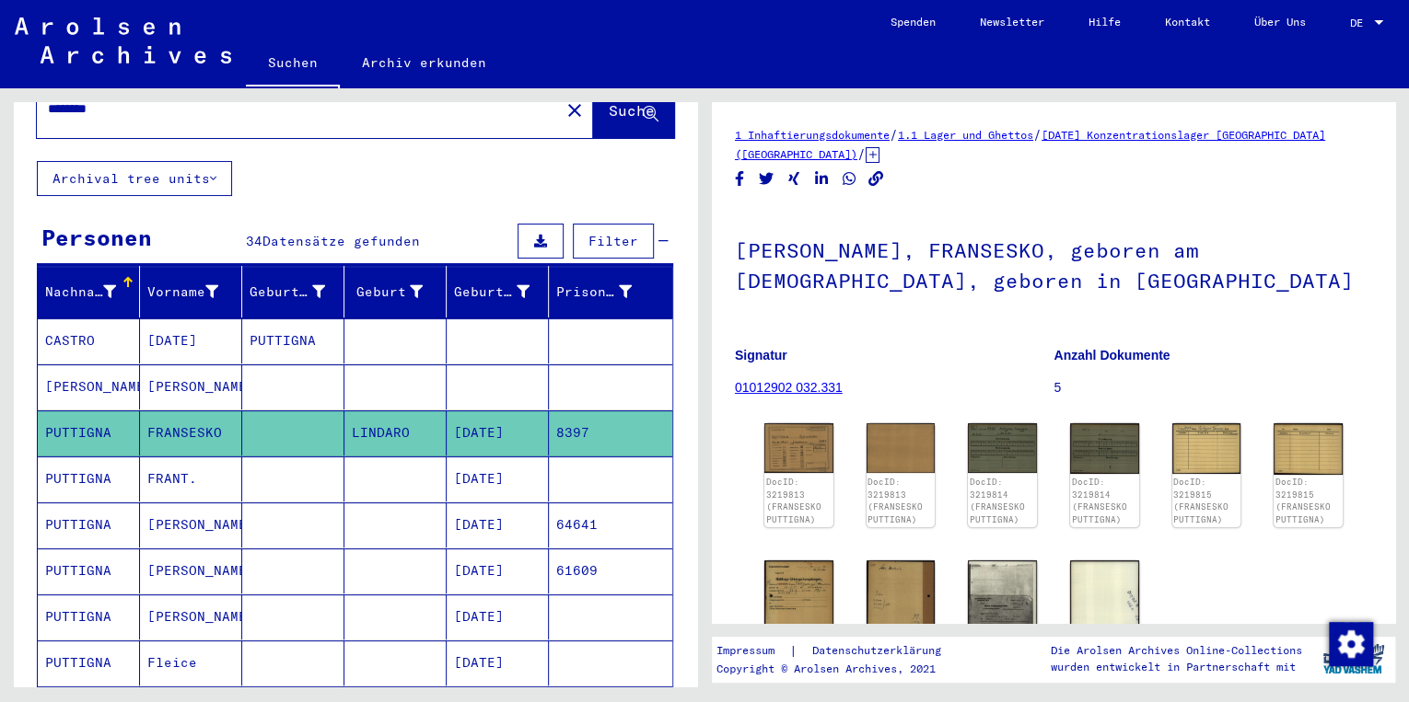
click at [180, 457] on mat-cell "FRANT." at bounding box center [191, 479] width 102 height 45
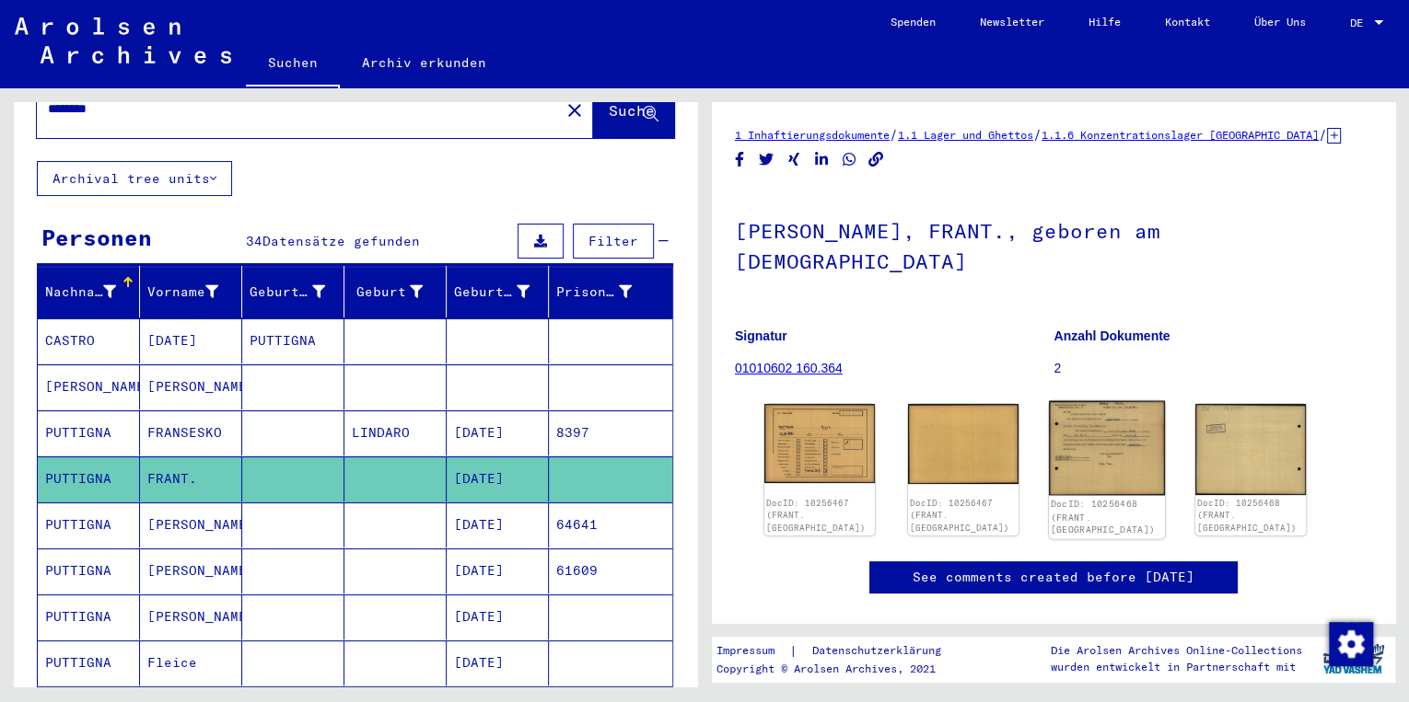
click at [1091, 415] on img at bounding box center [1107, 448] width 116 height 95
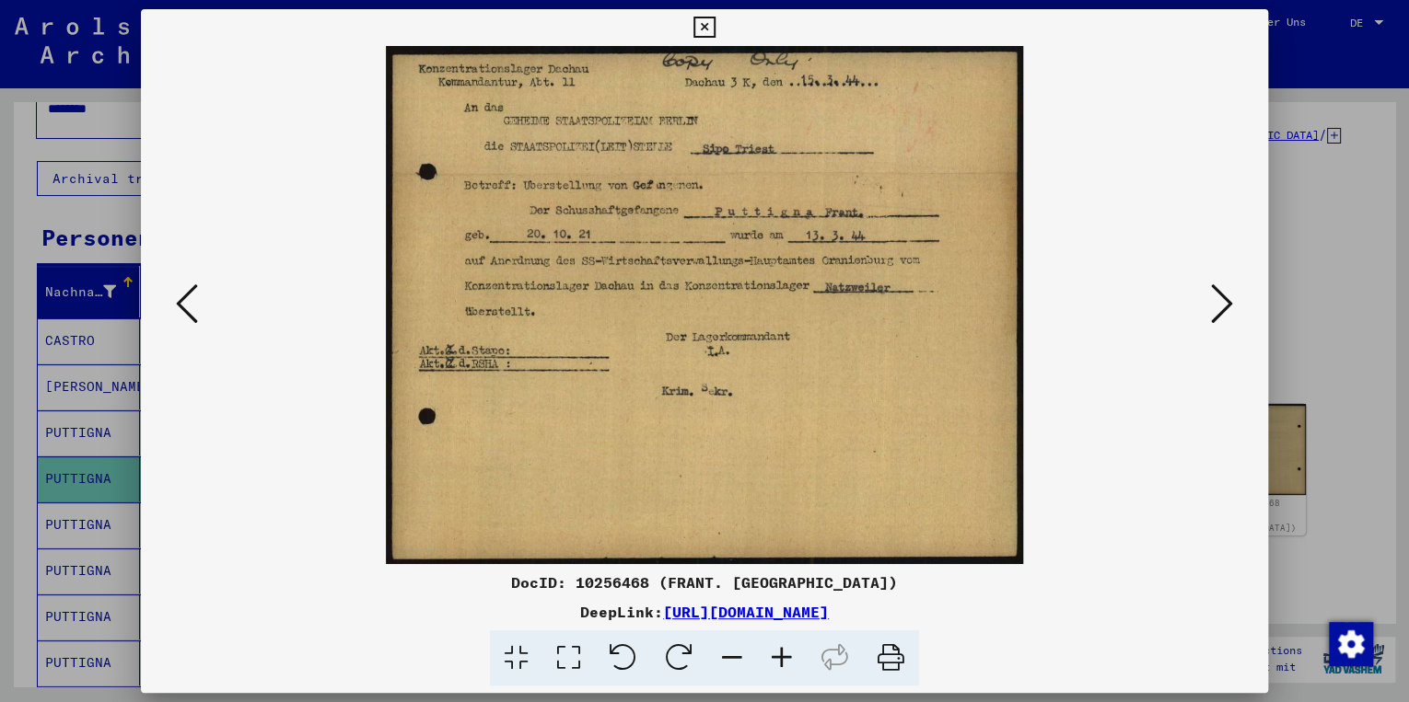
click at [1234, 296] on button at bounding box center [1221, 305] width 33 height 52
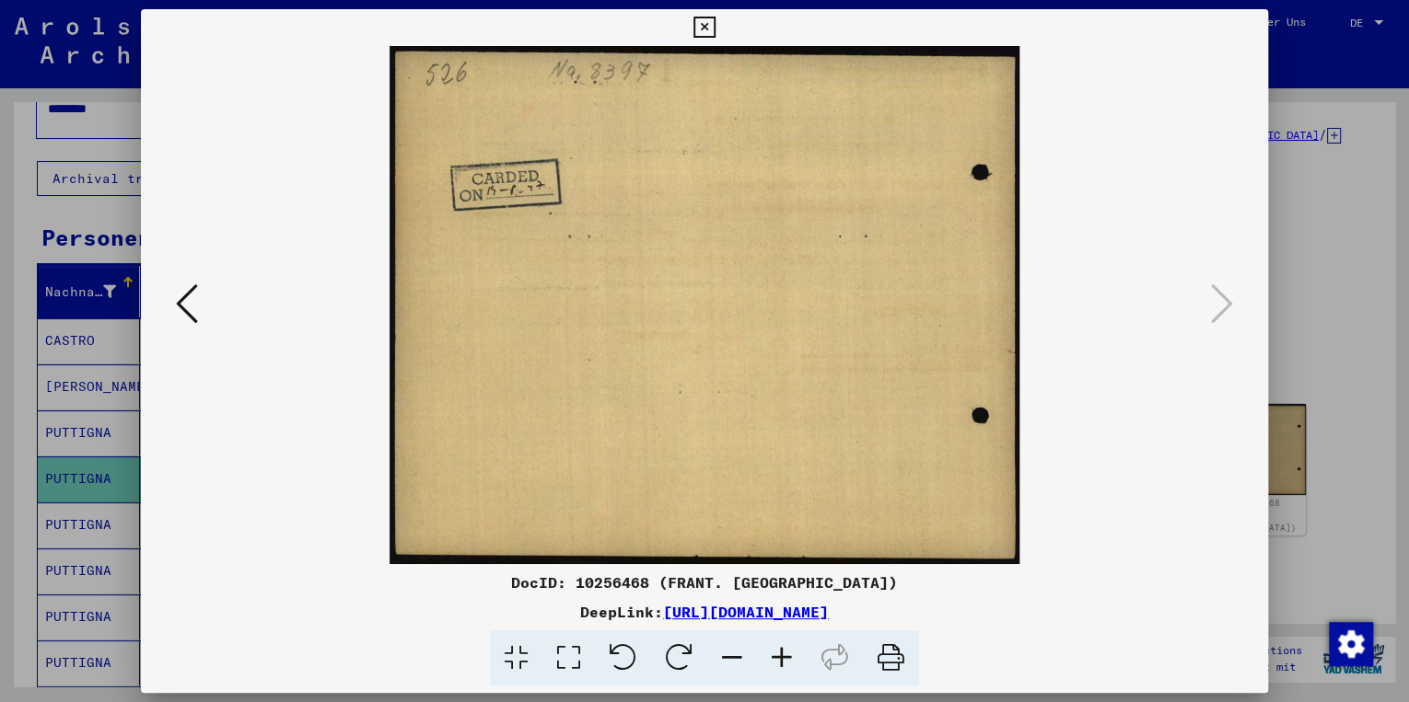
click at [707, 26] on icon at bounding box center [703, 28] width 21 height 22
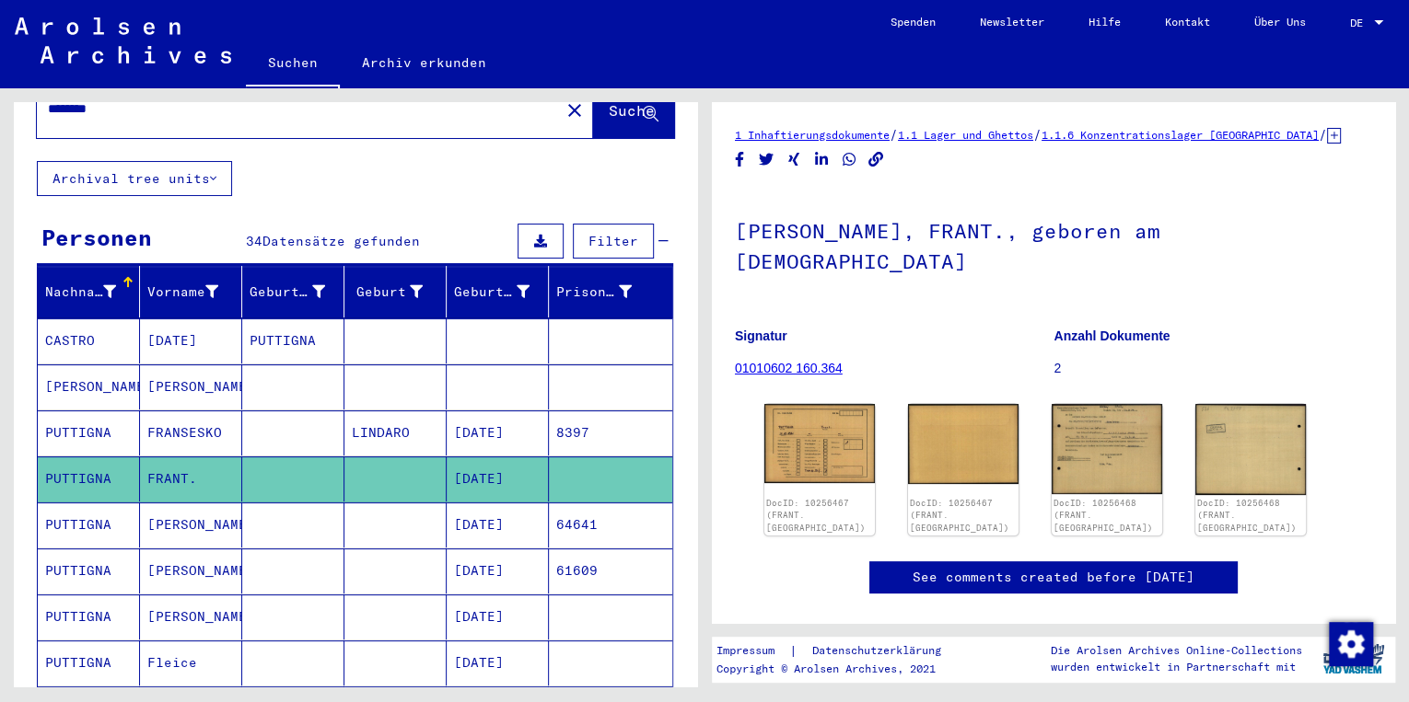
click at [551, 503] on mat-cell "64641" at bounding box center [610, 525] width 123 height 45
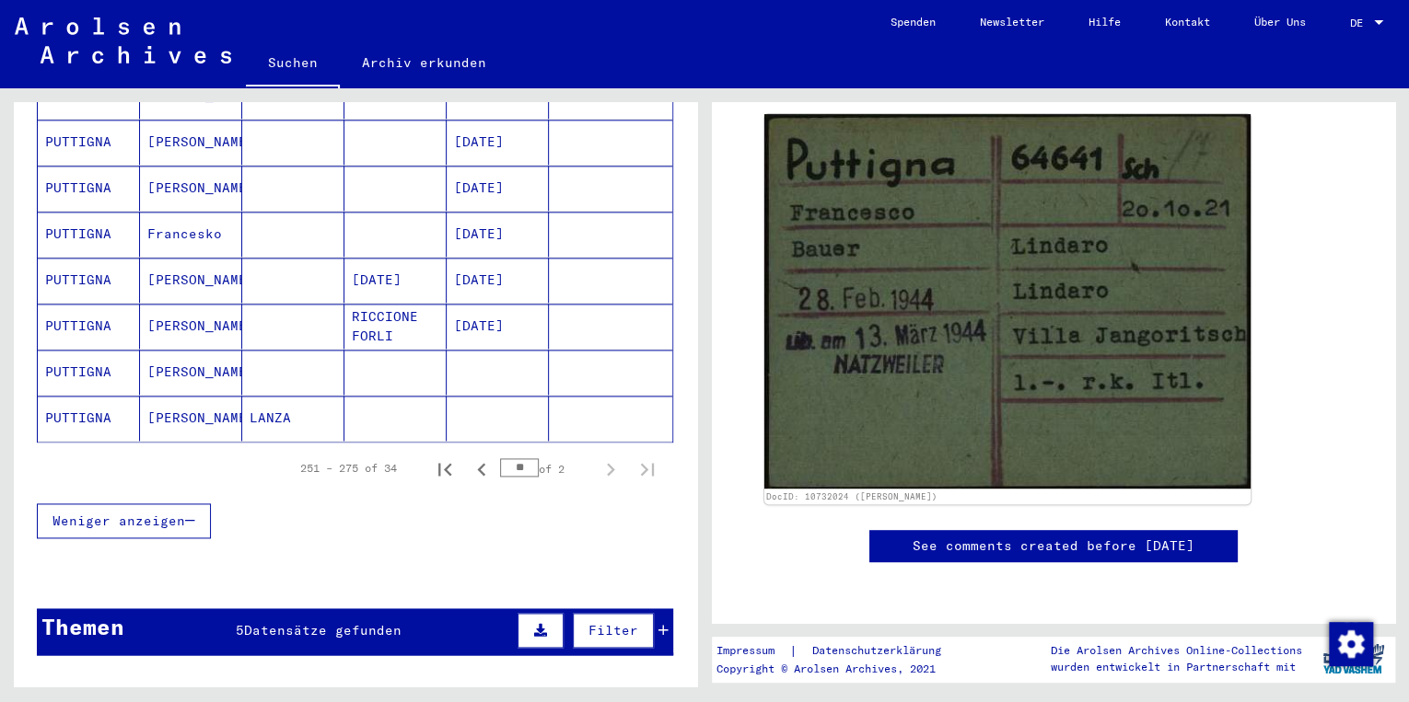
scroll to position [1105, 0]
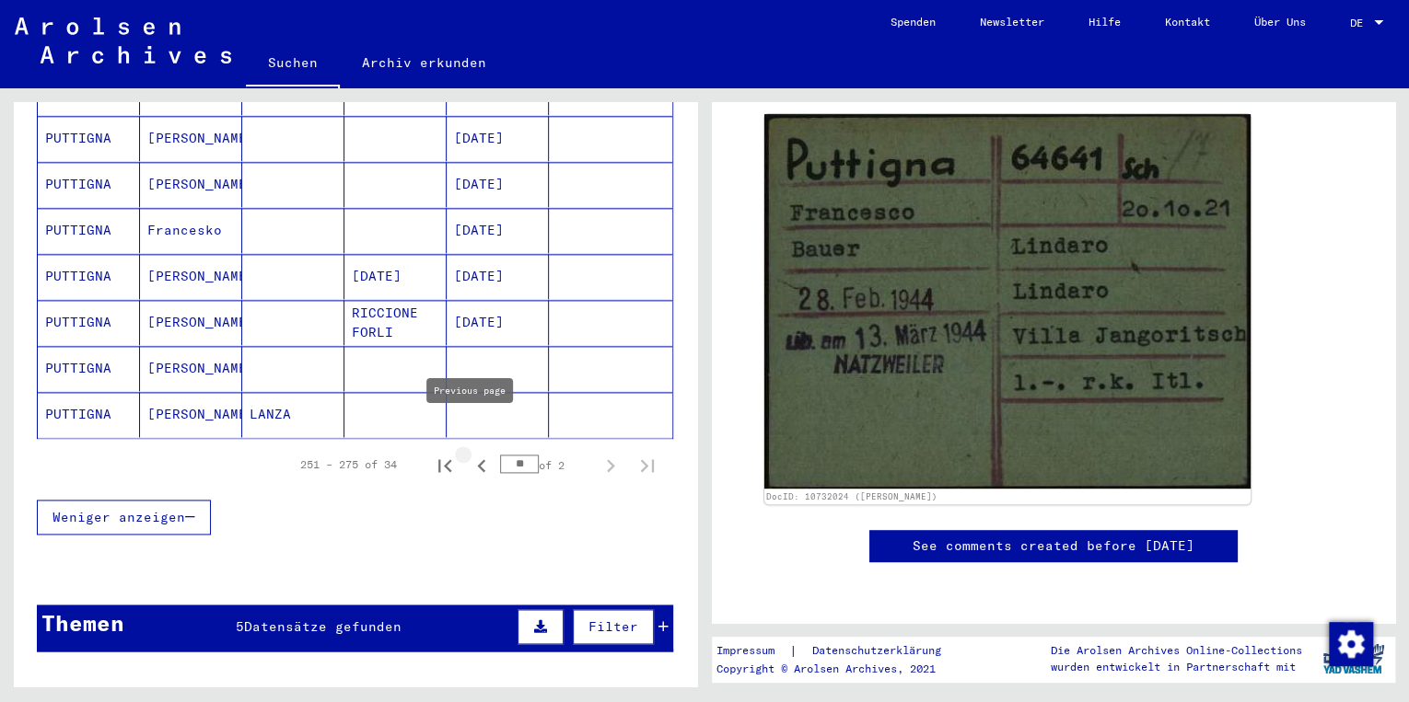
click at [477, 459] on icon "Previous page" at bounding box center [481, 465] width 8 height 13
type input "**"
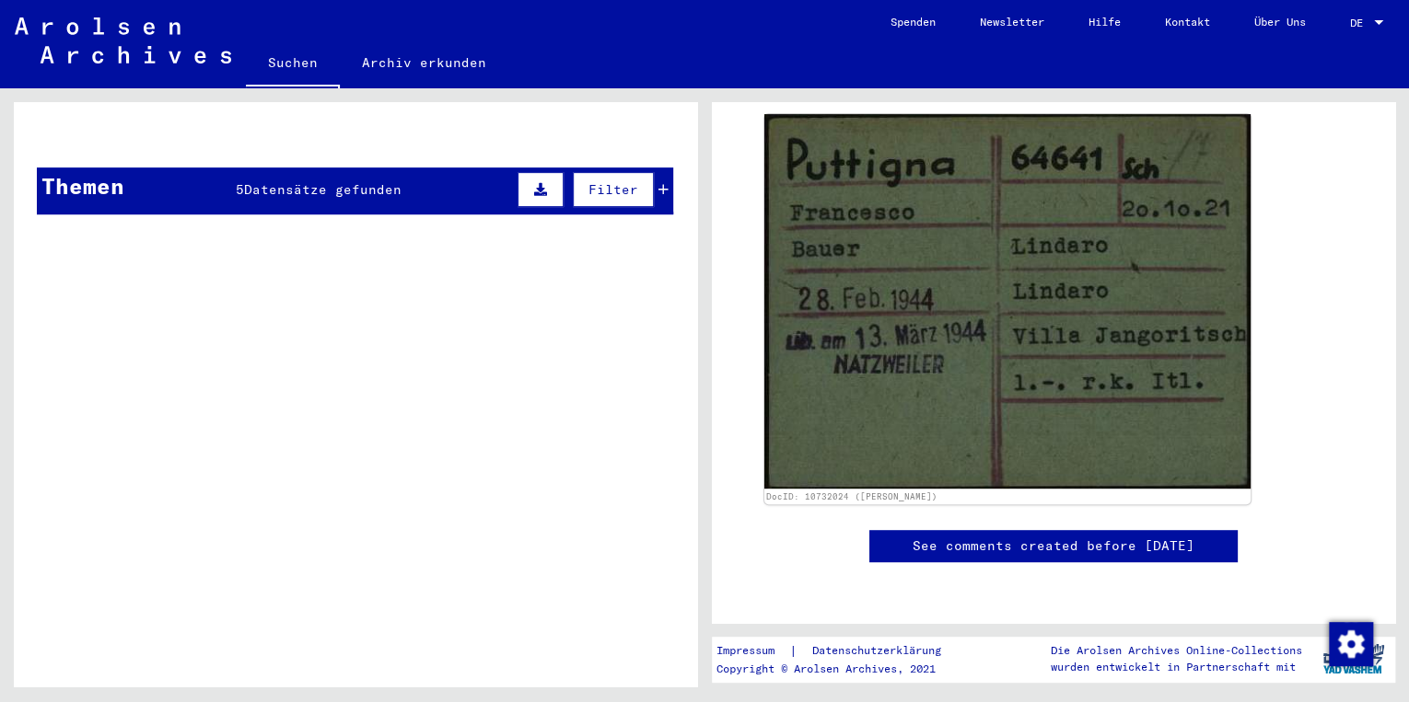
scroll to position [43, 0]
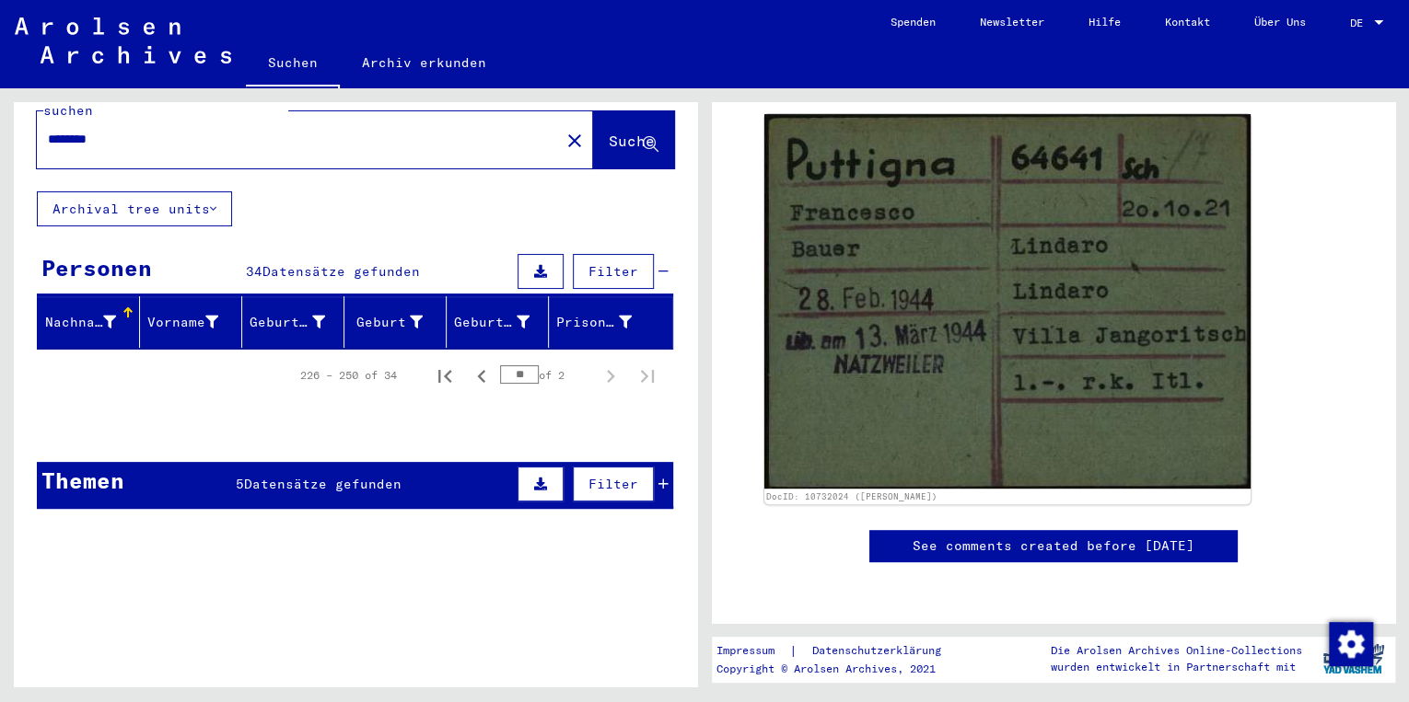
click at [252, 476] on span "Datensätze gefunden" at bounding box center [322, 484] width 157 height 17
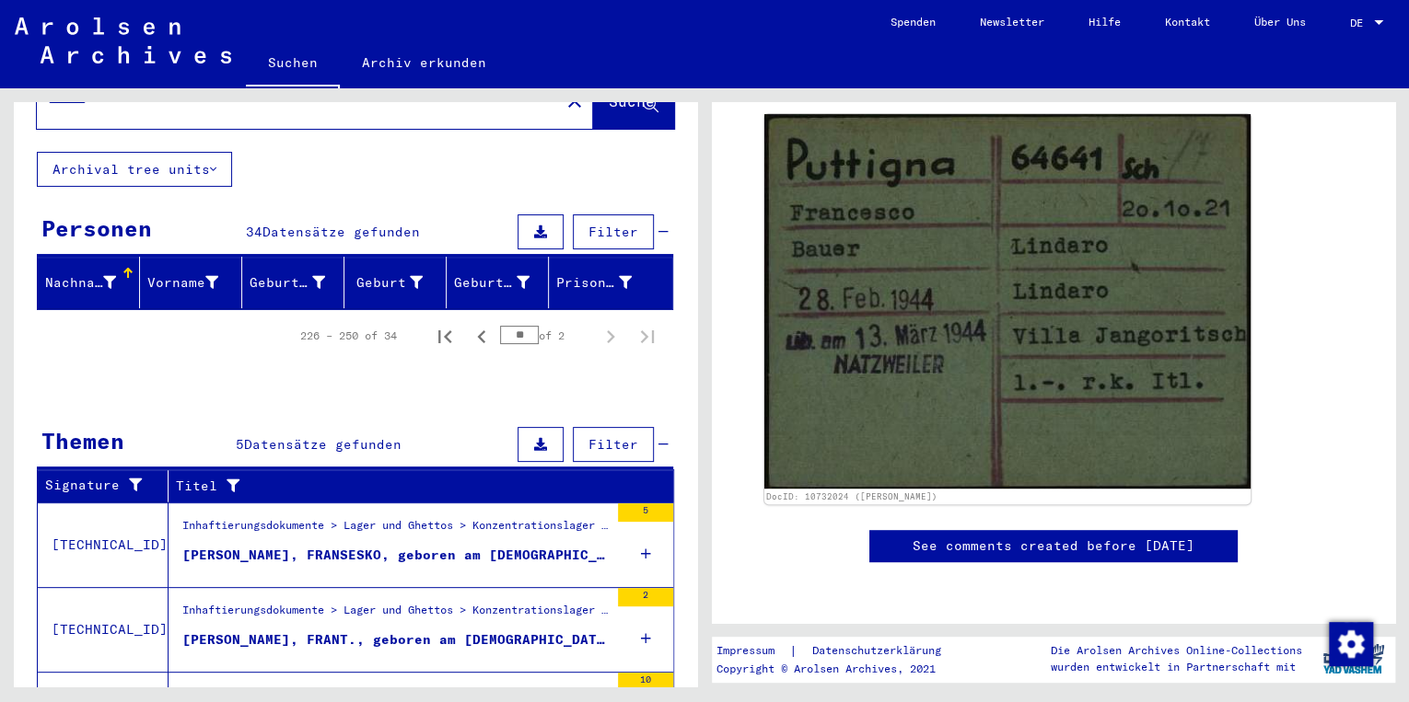
scroll to position [264, 0]
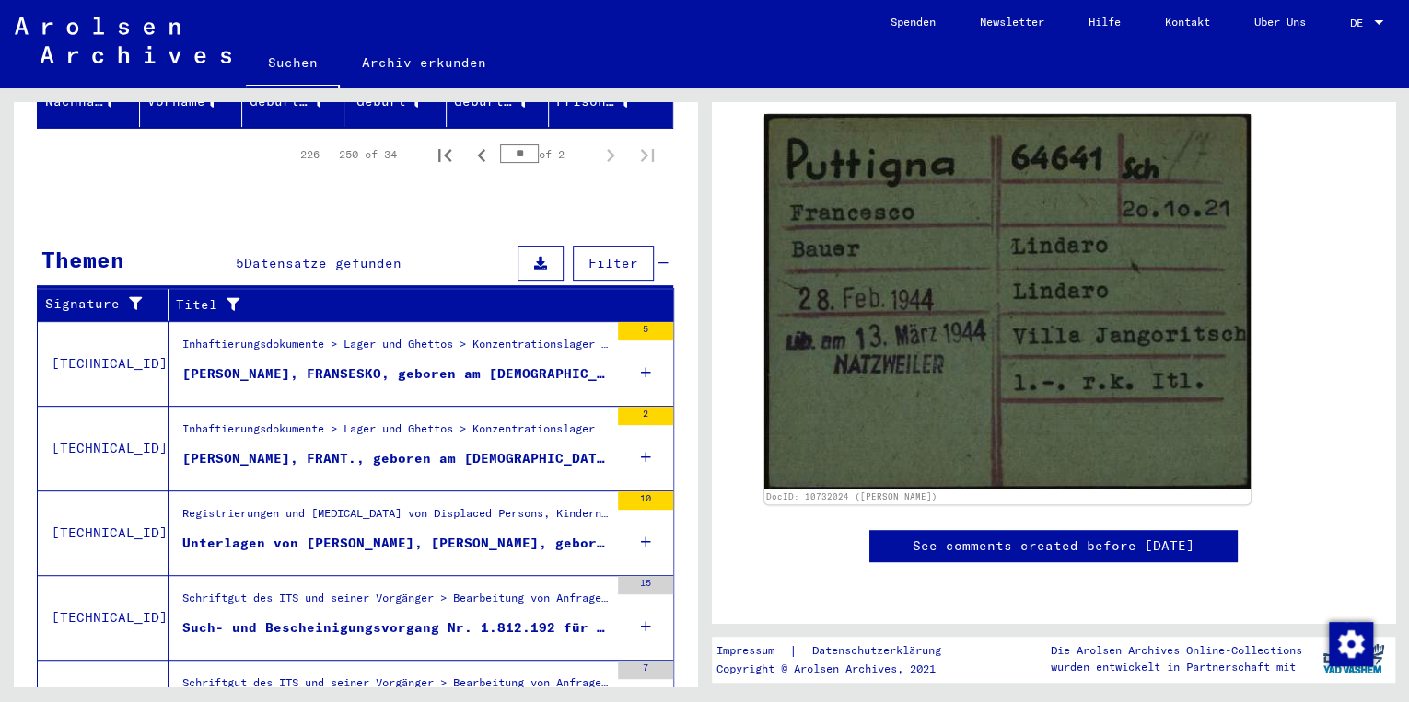
click at [388, 365] on div "[PERSON_NAME], FRANSESKO, geboren am [DEMOGRAPHIC_DATA], geboren in [GEOGRAPHIC…" at bounding box center [395, 374] width 426 height 19
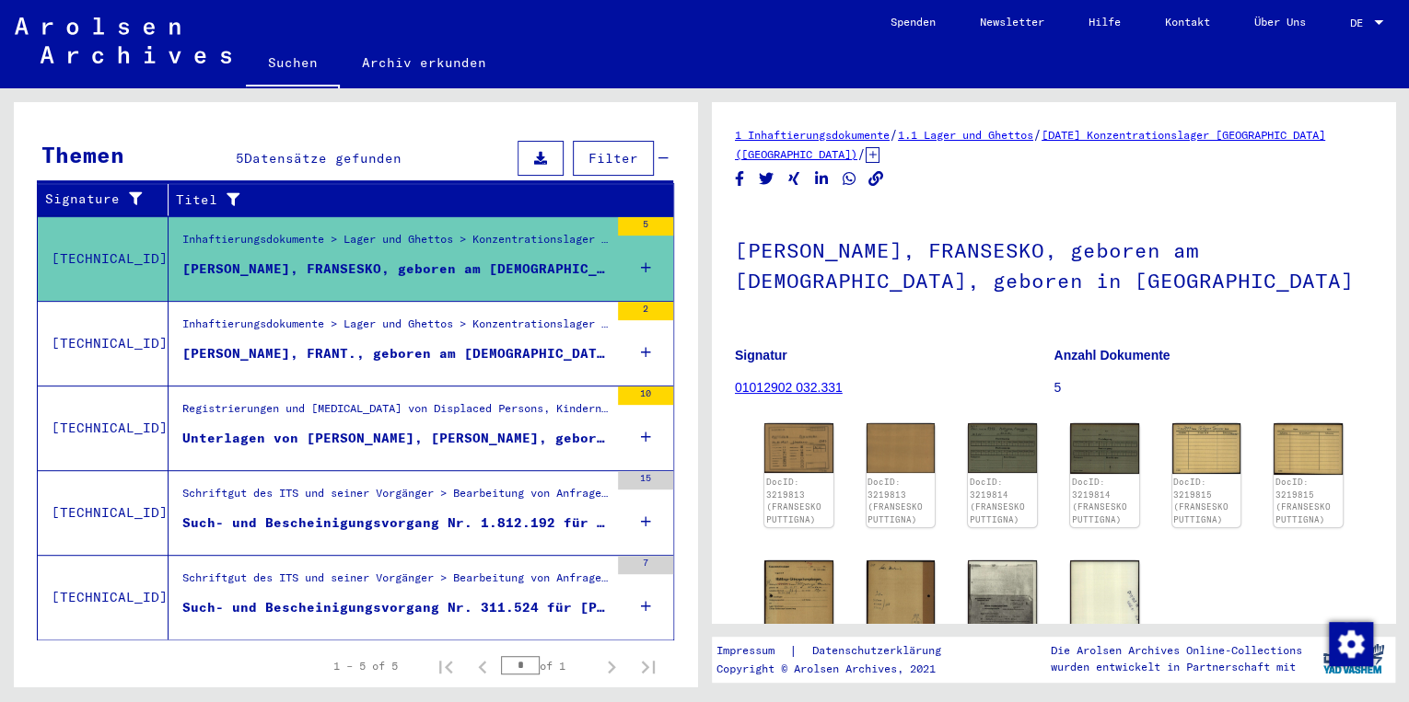
click at [407, 344] on div "[PERSON_NAME], FRANT., geboren am [DEMOGRAPHIC_DATA]" at bounding box center [395, 353] width 426 height 19
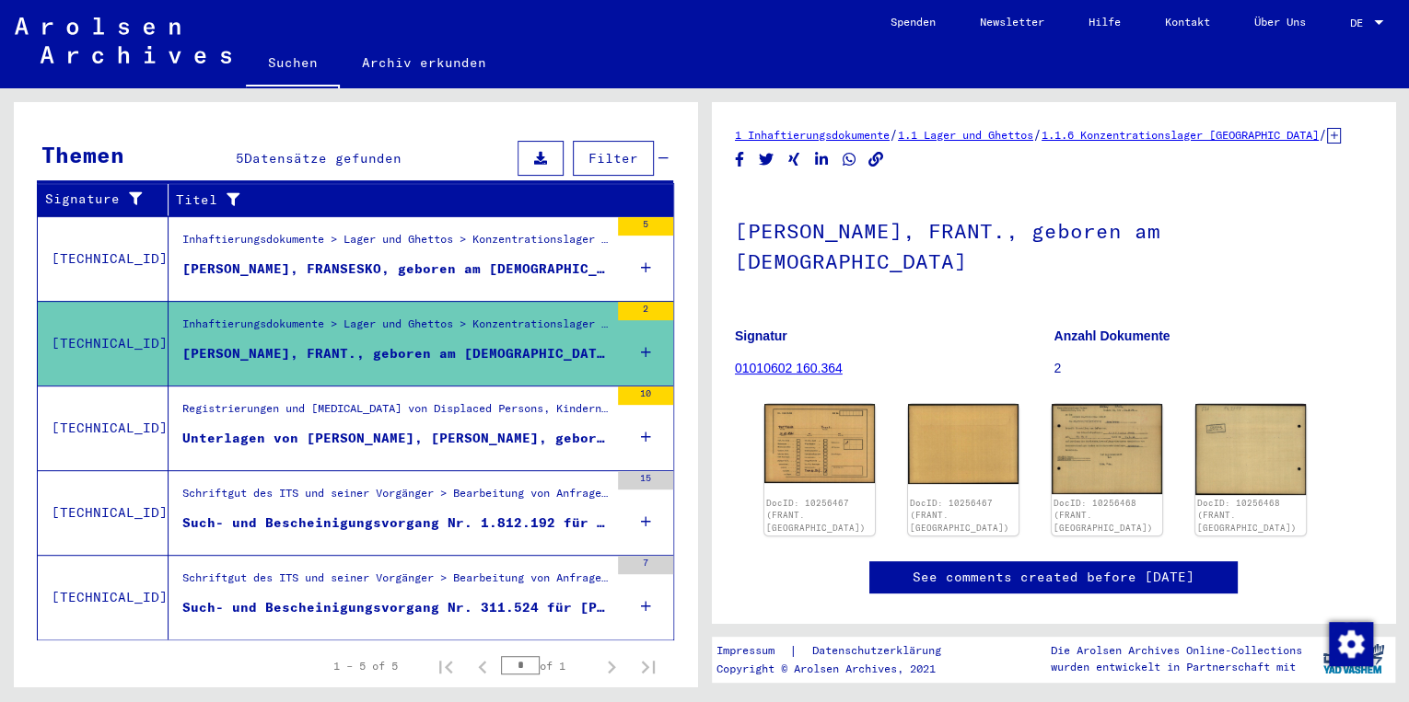
click at [394, 514] on div "Such- und Bescheinigungsvorgang Nr. 1.812.192 für [PERSON_NAME], MODESTO gebore…" at bounding box center [395, 523] width 426 height 19
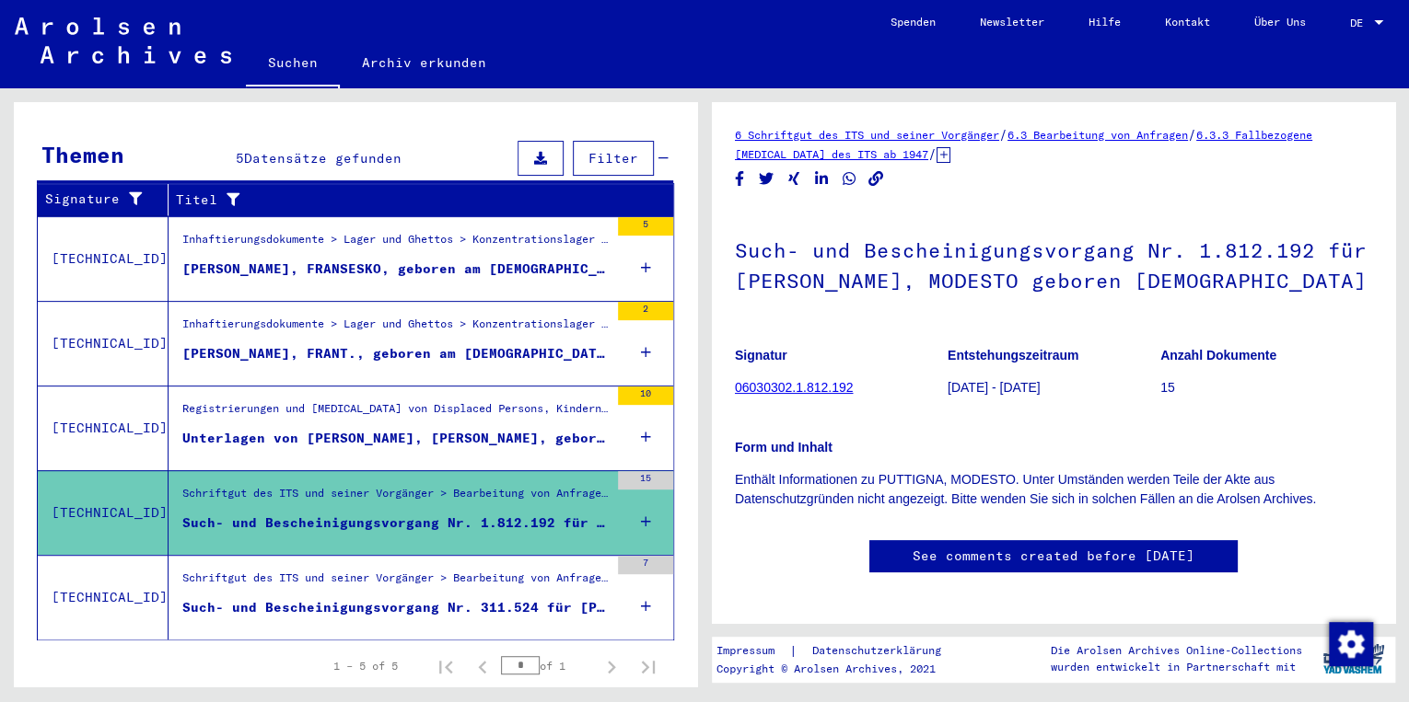
click at [389, 598] on div "Such- und Bescheinigungsvorgang Nr. 311.524 für [PERSON_NAME] geboren [DEMOGRAP…" at bounding box center [395, 607] width 426 height 19
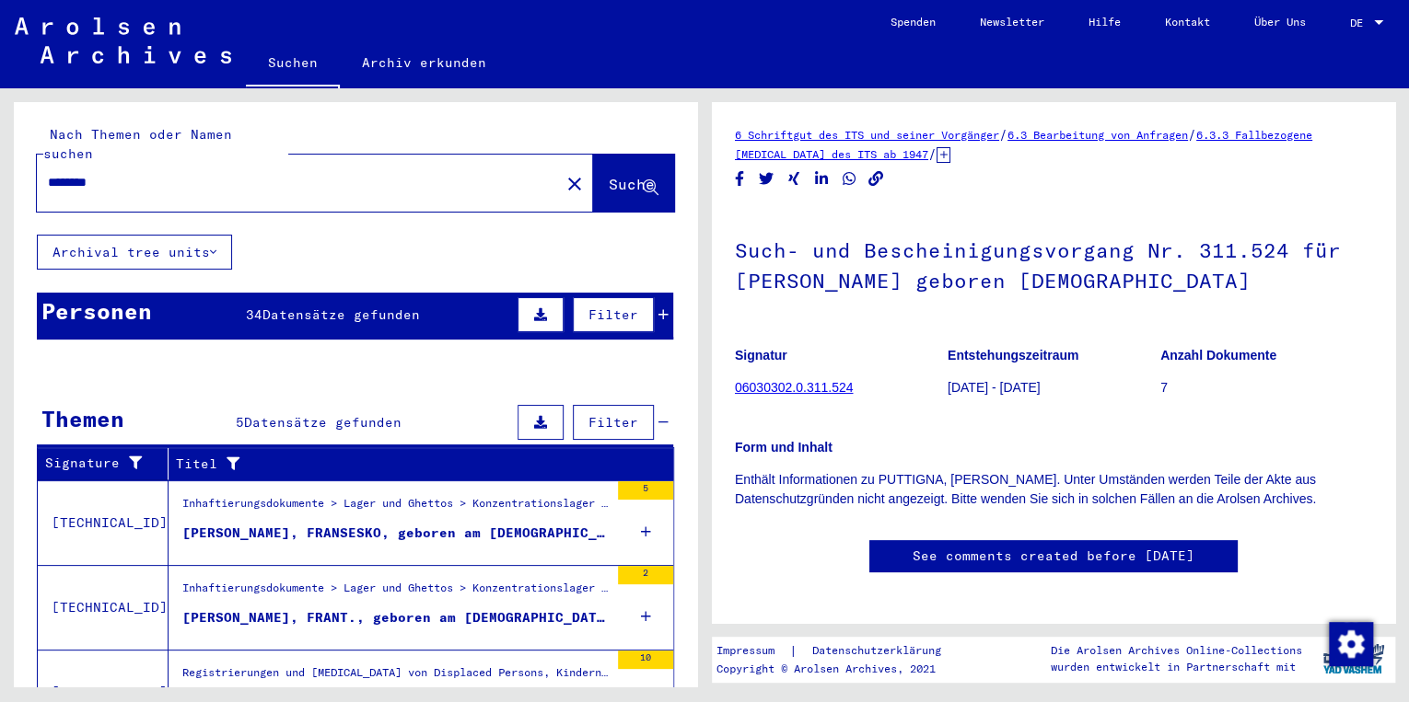
drag, startPoint x: 151, startPoint y: 166, endPoint x: 45, endPoint y: 174, distance: 106.2
click at [45, 174] on div "********" at bounding box center [293, 182] width 512 height 41
type input "****"
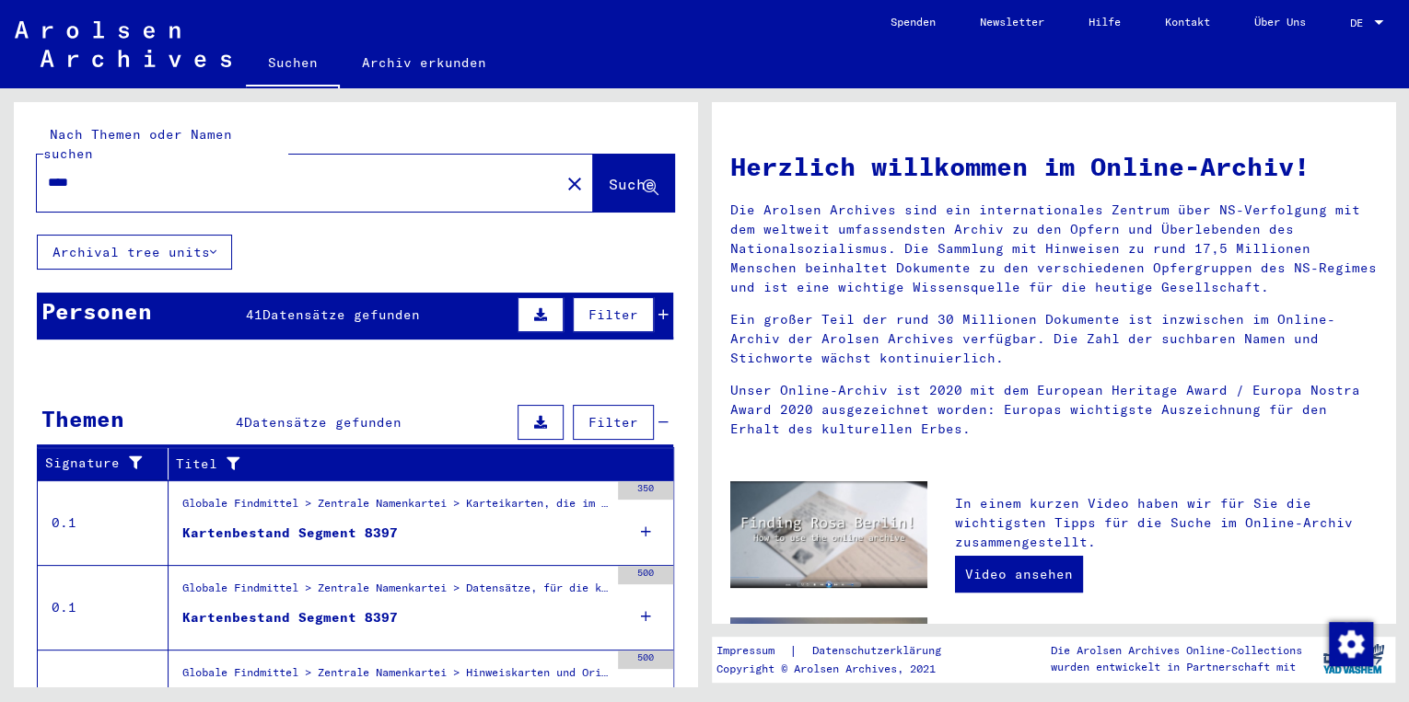
click at [294, 307] on span "Datensätze gefunden" at bounding box center [340, 315] width 157 height 17
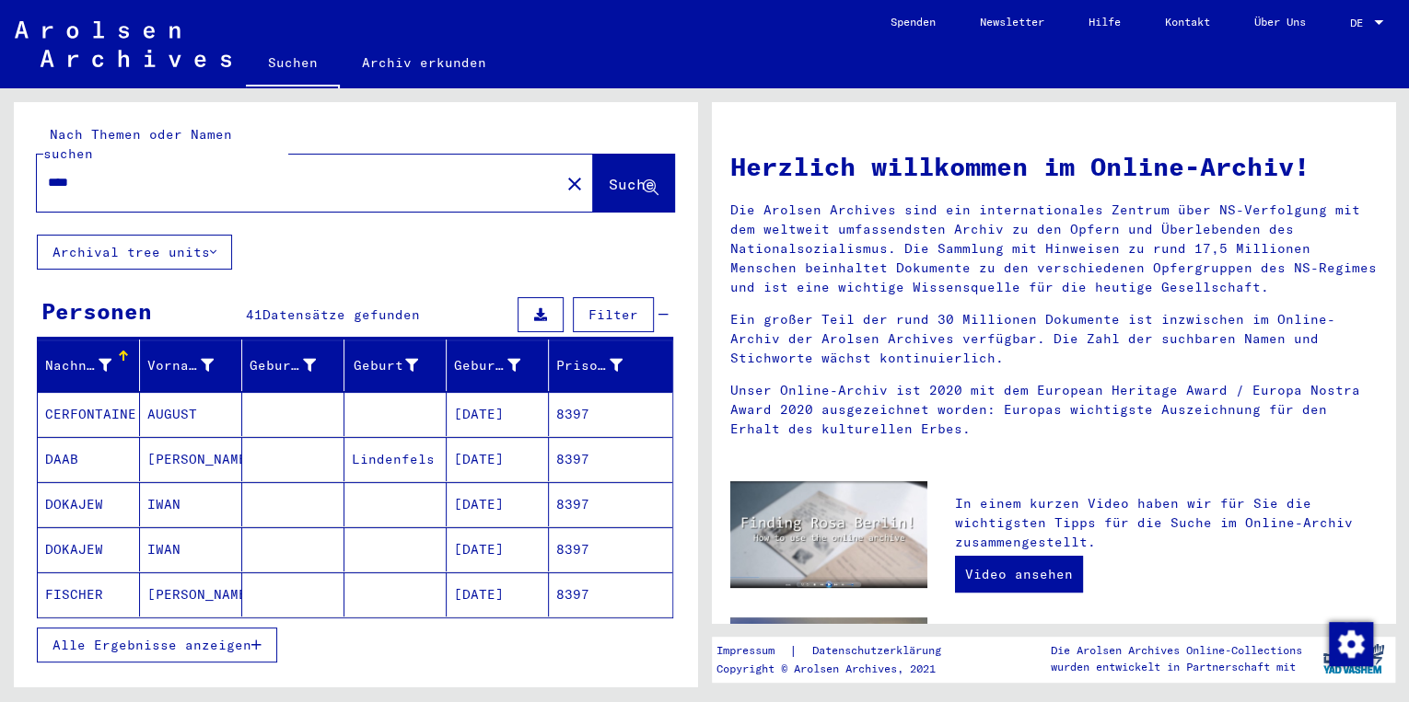
click at [217, 637] on span "Alle Ergebnisse anzeigen" at bounding box center [151, 645] width 199 height 17
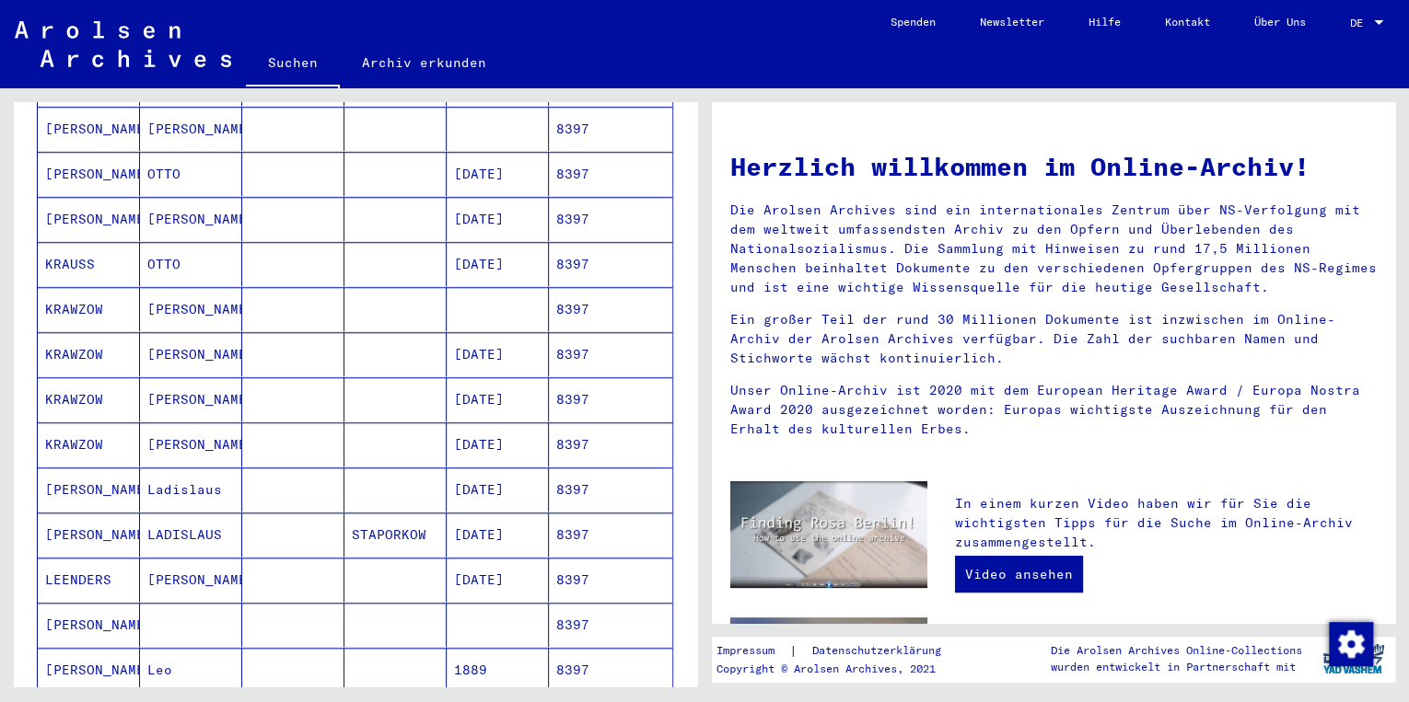
scroll to position [1105, 0]
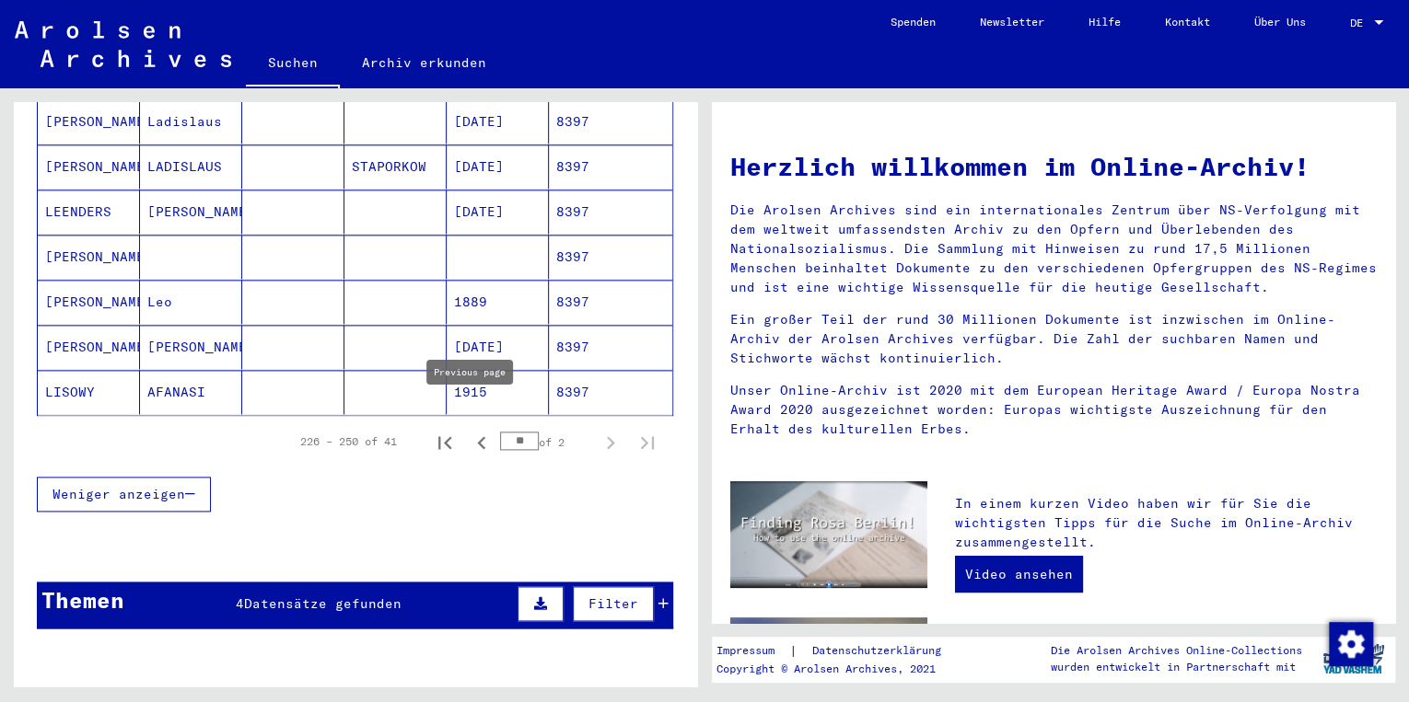
drag, startPoint x: 463, startPoint y: 412, endPoint x: 473, endPoint y: 420, distance: 12.5
click at [469, 430] on icon "Previous page" at bounding box center [482, 443] width 26 height 26
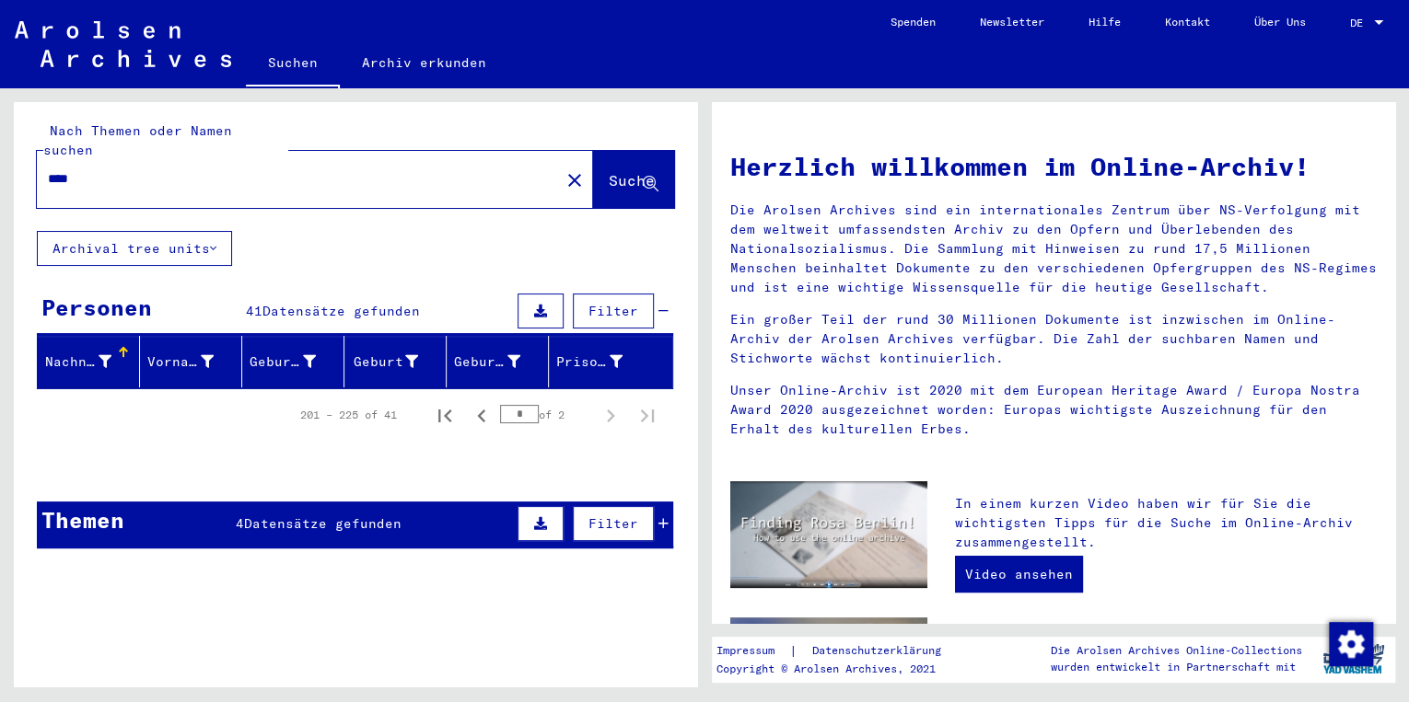
scroll to position [0, 0]
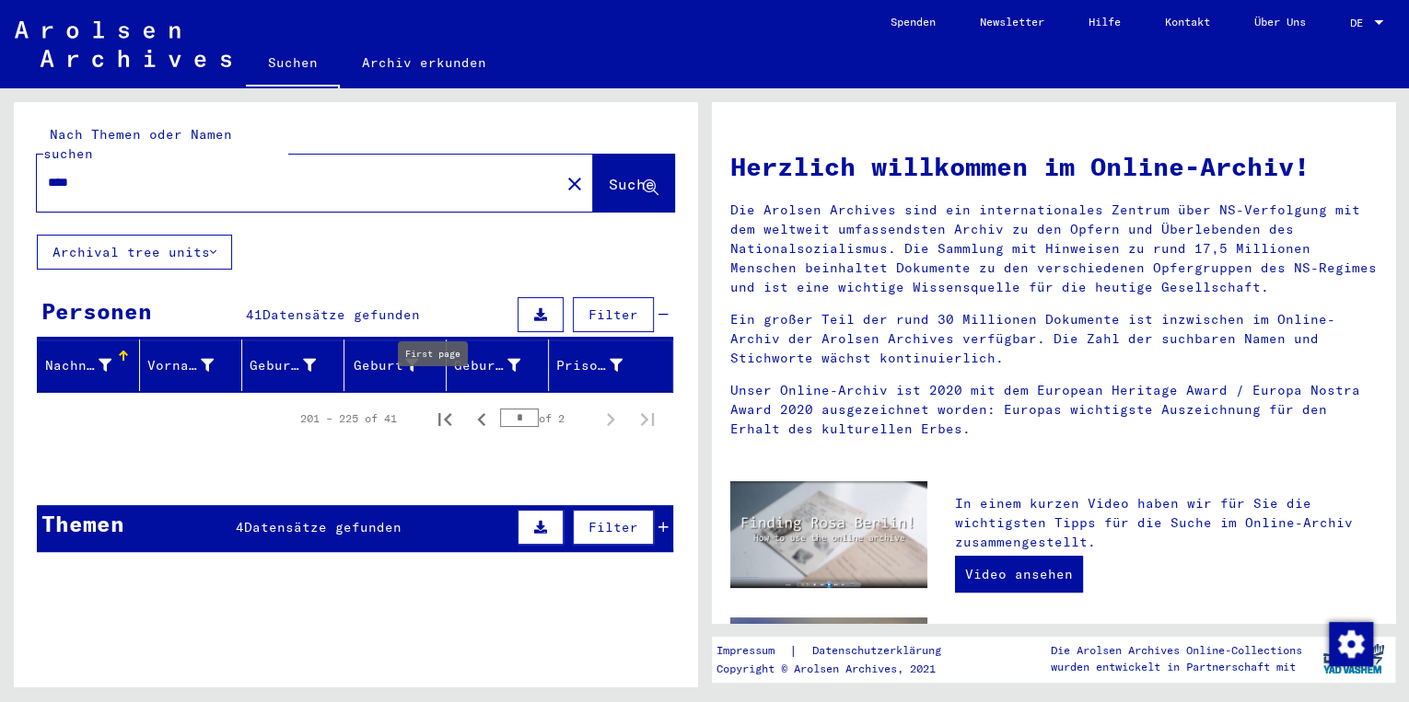
click at [435, 407] on icon "First page" at bounding box center [445, 420] width 26 height 26
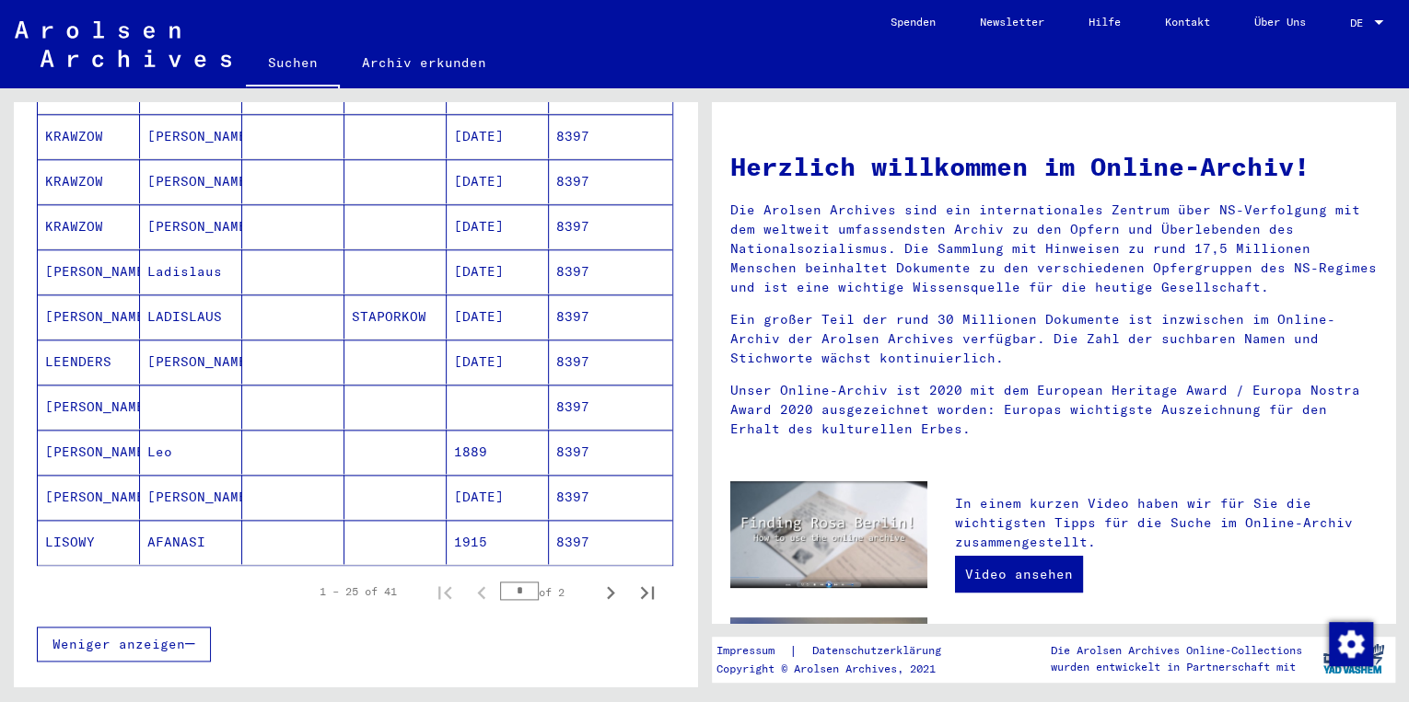
scroll to position [958, 0]
click at [598, 577] on icon "Next page" at bounding box center [611, 590] width 26 height 26
type input "*"
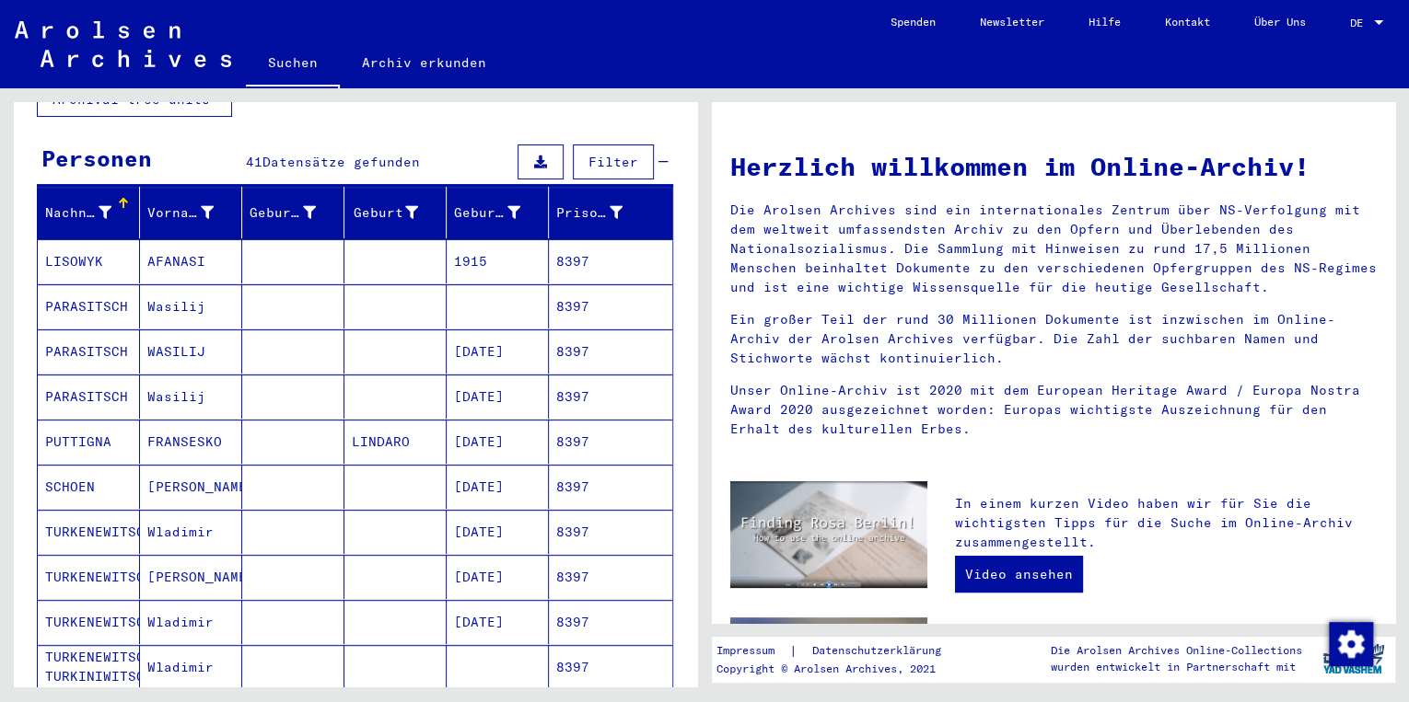
scroll to position [147, 0]
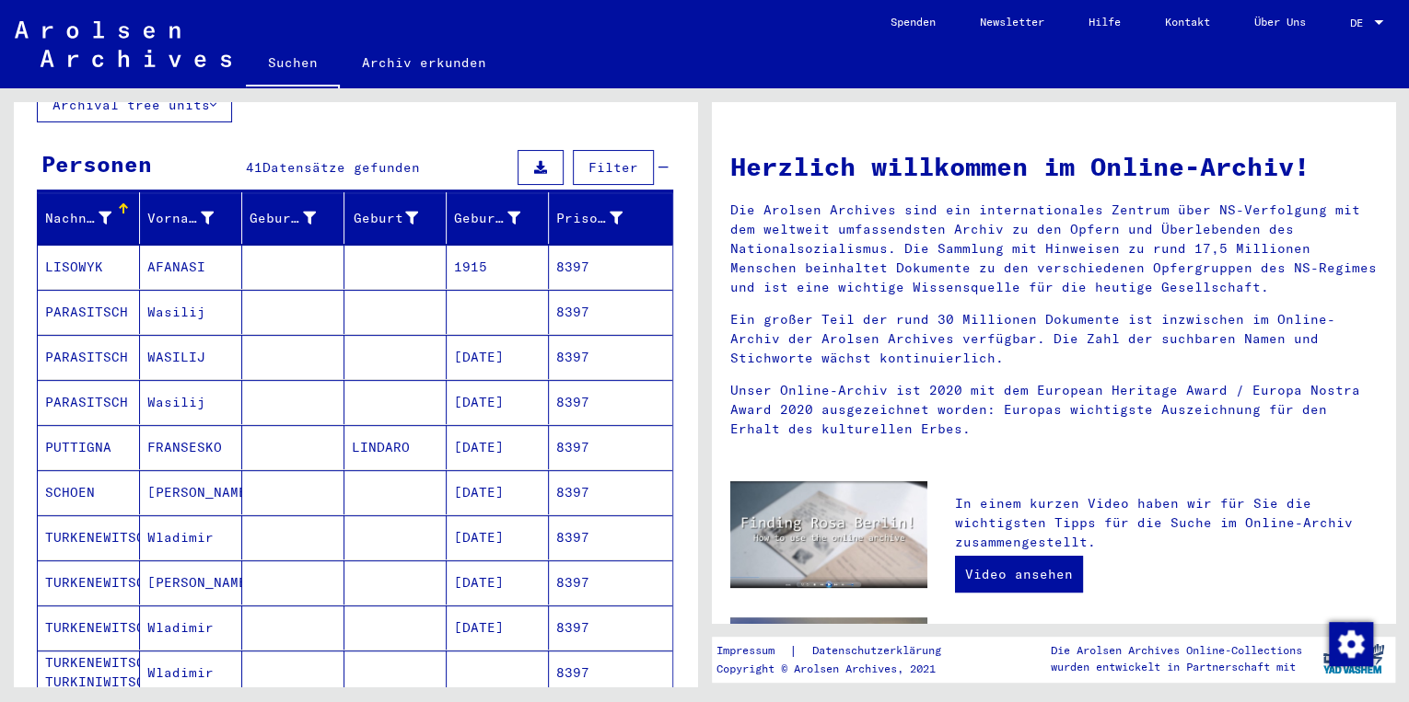
click at [93, 425] on mat-cell "PUTTIGNA" at bounding box center [89, 447] width 102 height 44
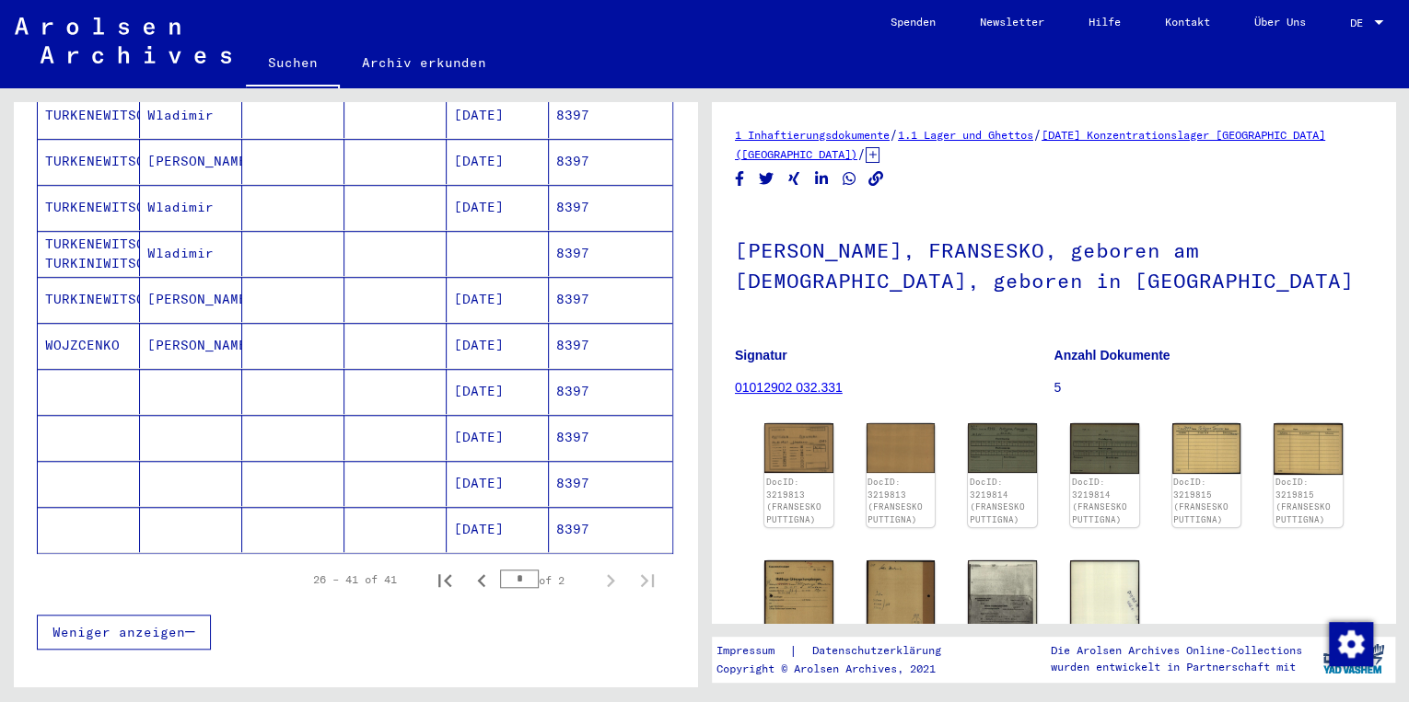
scroll to position [589, 0]
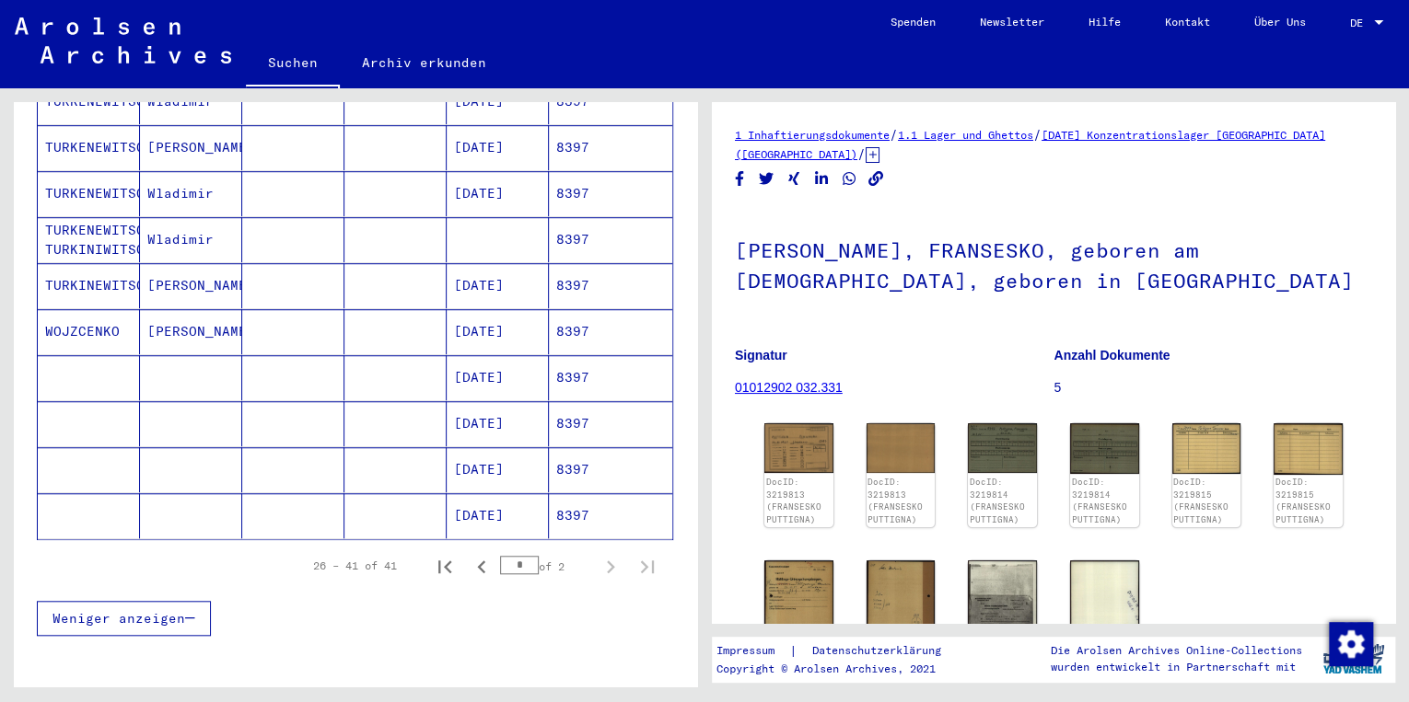
click at [482, 355] on mat-cell "[DATE]" at bounding box center [498, 377] width 102 height 45
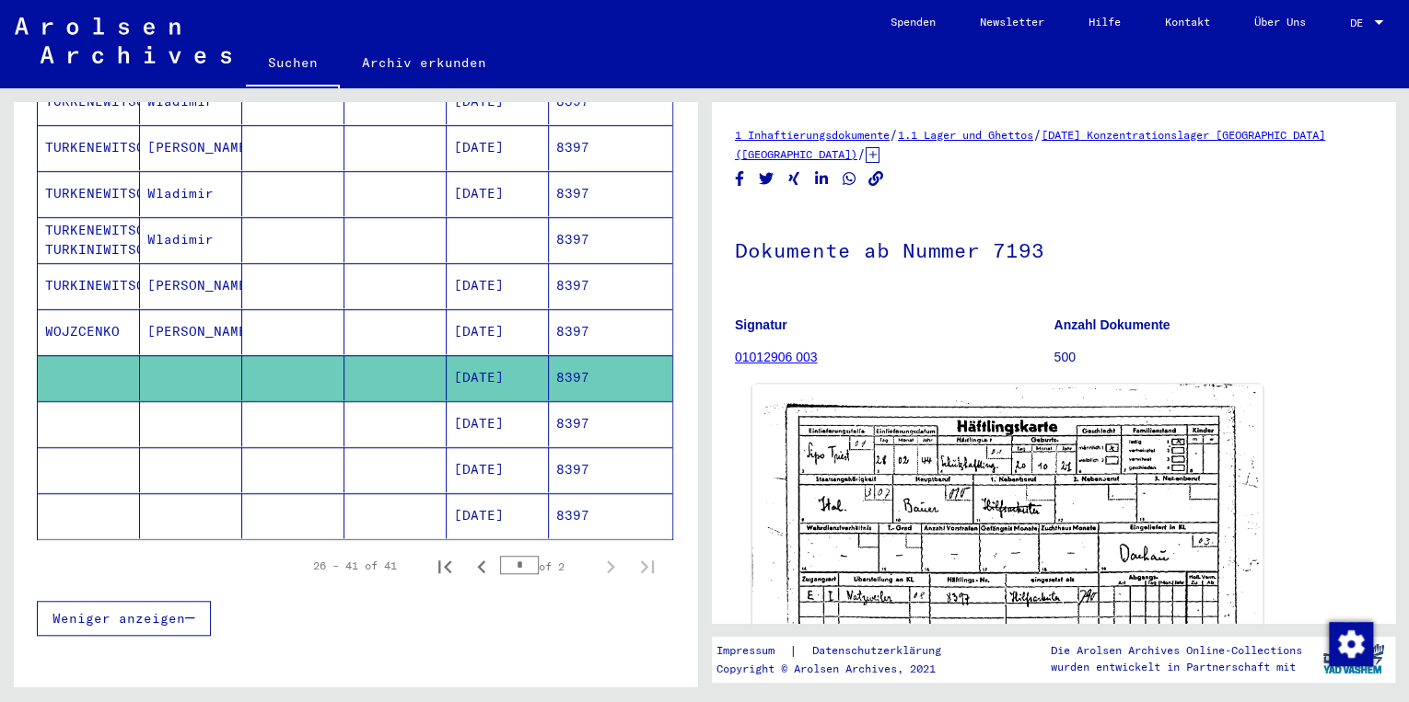
click at [1111, 510] on img at bounding box center [1007, 562] width 510 height 355
